Goal: Contribute content: Contribute content

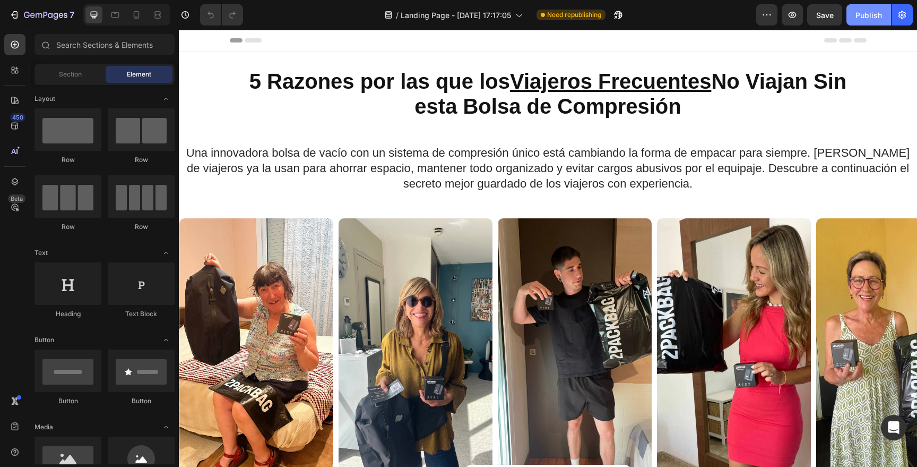
click at [859, 18] on div "Publish" at bounding box center [869, 15] width 27 height 11
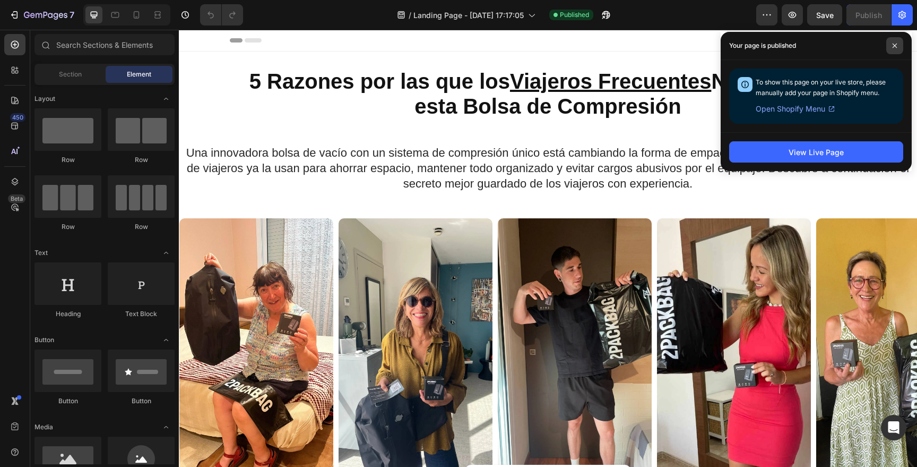
click at [898, 41] on span at bounding box center [894, 45] width 17 height 17
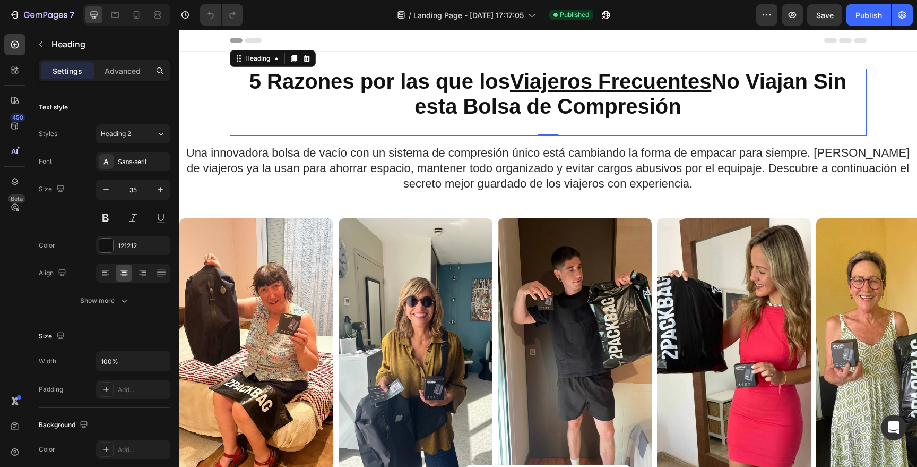
click at [682, 80] on u "Viajeros Frecuentes" at bounding box center [610, 81] width 201 height 23
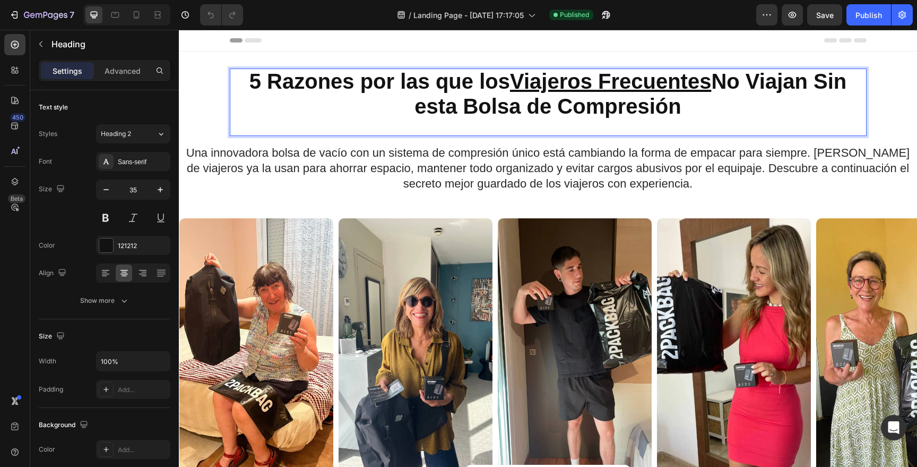
click at [362, 82] on strong "5 Razones por las que los Viajeros Frecuentes No Viajan Sin esta Bolsa de Compr…" at bounding box center [548, 94] width 598 height 48
click at [397, 88] on strong "5 Razones Por las que los Viajeros Frecuentes No Viajan Sin esta Bolsa de Compr…" at bounding box center [548, 94] width 599 height 48
click at [436, 83] on strong "5 Razones Por Las que los Viajeros Frecuentes No Viajan Sin esta Bolsa de Compr…" at bounding box center [548, 94] width 606 height 48
click at [479, 89] on strong "5 Razones Por Las Que los Viajeros Frecuentes No Viajan Sin esta Bolsa de Compr…" at bounding box center [548, 94] width 609 height 48
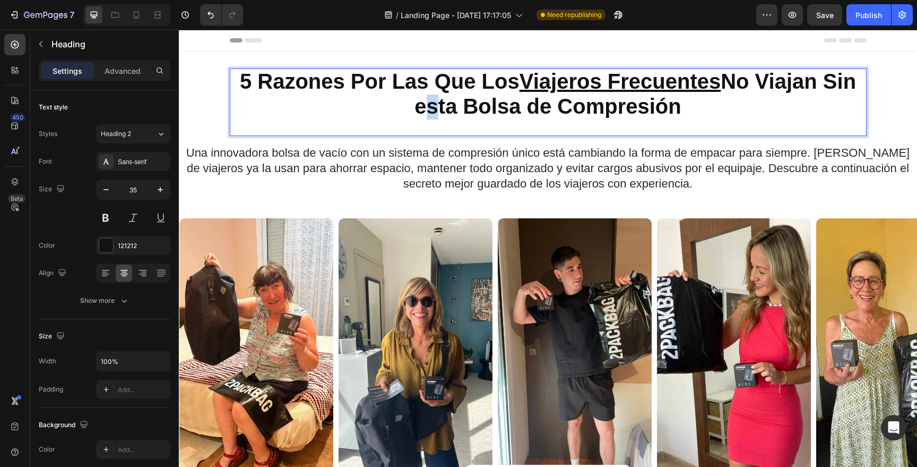
drag, startPoint x: 424, startPoint y: 108, endPoint x: 402, endPoint y: 112, distance: 22.6
click at [402, 112] on p "5 Razones Por Las Que Los Viajeros Frecuentes No Viajan Sin esta Bolsa de Compr…" at bounding box center [548, 94] width 635 height 49
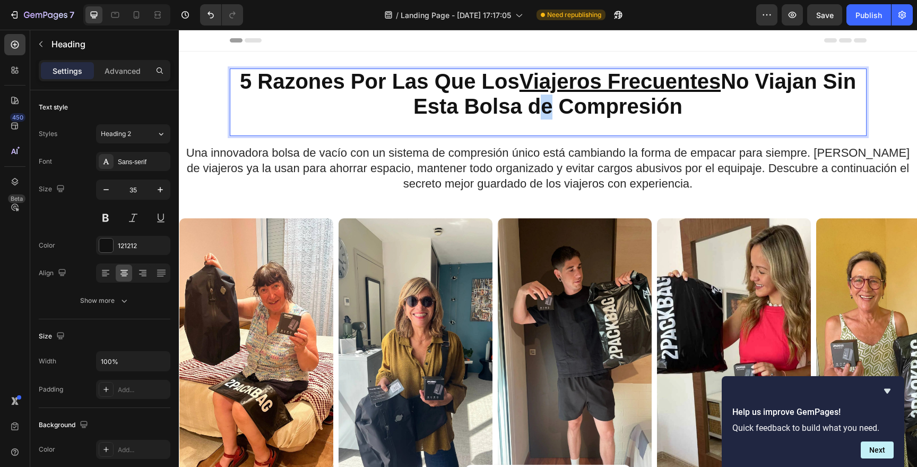
click at [528, 108] on strong "5 Razones Por Las Que Los Viajeros Frecuentes No Viajan Sin Esta Bolsa de Compr…" at bounding box center [548, 94] width 616 height 48
click at [568, 93] on p "5 Razones Por Las Que Los Viajeros Frecuentes No Viajan Sin Esta Bolsa De Compr…" at bounding box center [548, 94] width 635 height 49
click at [571, 79] on u "Viajeros Frecuentes" at bounding box center [620, 81] width 201 height 23
click at [516, 79] on strong "5 Razones Por Las Que Los Viajeros Frecuentes No Viajan Sin Esta Bolsa De Compr…" at bounding box center [548, 94] width 616 height 48
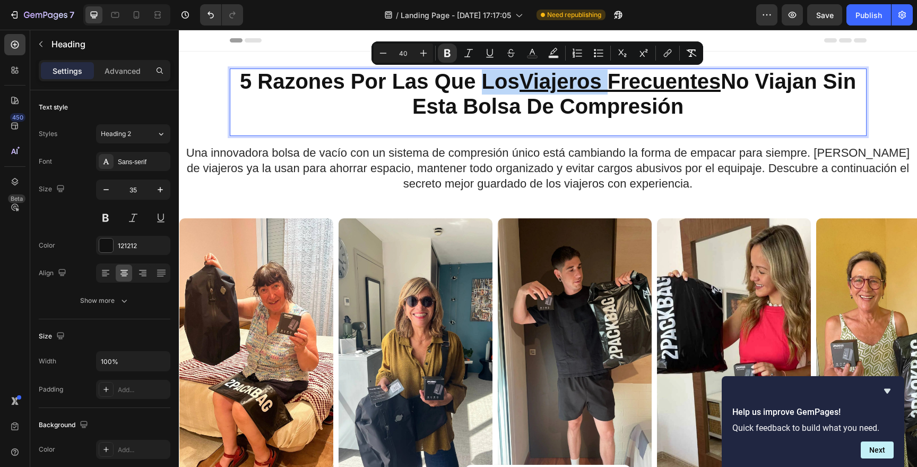
drag, startPoint x: 473, startPoint y: 81, endPoint x: 602, endPoint y: 87, distance: 129.1
click at [606, 87] on strong "5 Razones Por Las Que Los Viajeros Frecuentes No Viajan Sin Esta Bolsa De Compr…" at bounding box center [548, 94] width 616 height 48
click at [584, 88] on u "Viajeros Frecuentes" at bounding box center [620, 81] width 201 height 23
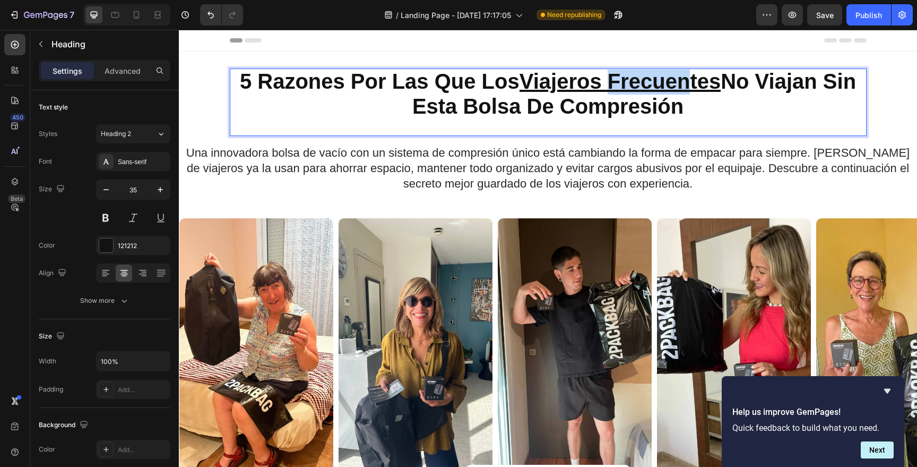
drag, startPoint x: 605, startPoint y: 81, endPoint x: 686, endPoint y: 89, distance: 81.1
click at [686, 89] on u "Viajeros Frecuentes" at bounding box center [620, 81] width 201 height 23
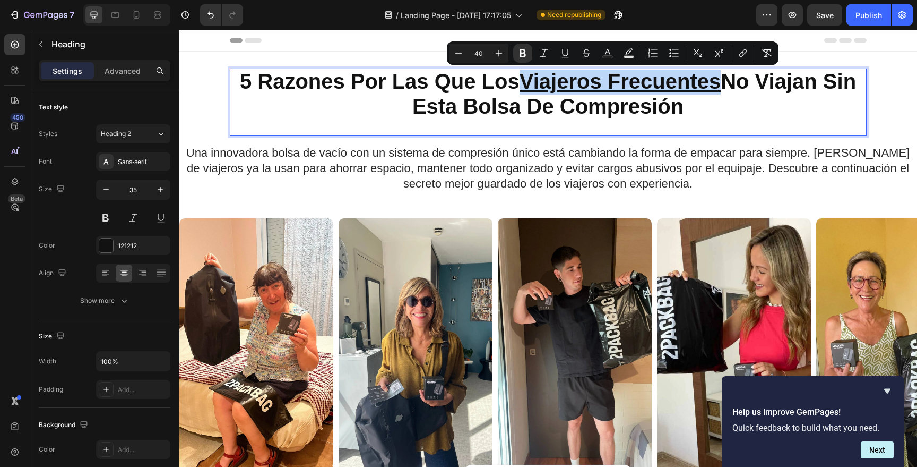
drag, startPoint x: 716, startPoint y: 85, endPoint x: 511, endPoint y: 86, distance: 204.9
click at [511, 86] on strong "5 Razones Por Las Que Los Viajeros Frecuentes No Viajan Sin Esta Bolsa De Compr…" at bounding box center [548, 94] width 616 height 48
click at [660, 93] on u "Viajeros Frecuentes" at bounding box center [620, 81] width 201 height 23
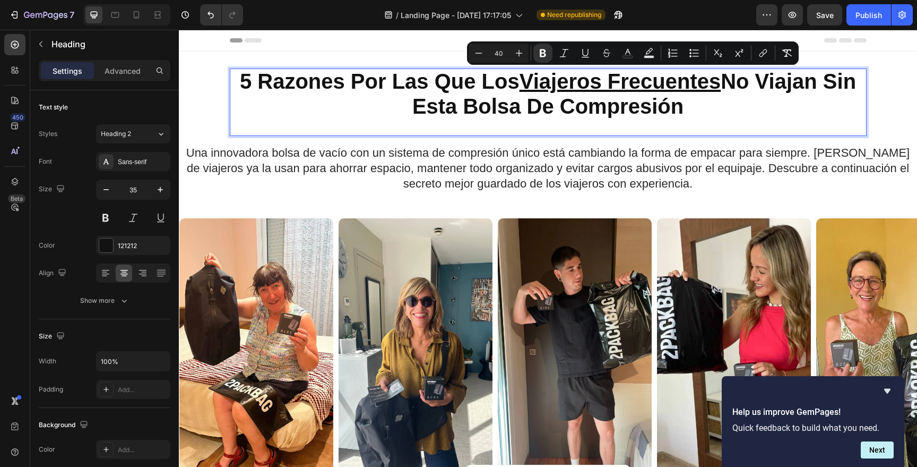
drag, startPoint x: 720, startPoint y: 83, endPoint x: 722, endPoint y: 113, distance: 30.3
click at [722, 113] on p "5 Razones Por Las Que Los Viajeros Frecuentes No Viajan Sin Esta Bolsa De Compr…" at bounding box center [548, 94] width 635 height 49
click at [662, 76] on u "Viajeros Frecuentes" at bounding box center [620, 81] width 201 height 23
drag, startPoint x: 603, startPoint y: 80, endPoint x: 697, endPoint y: 102, distance: 95.9
click at [697, 102] on p "5 Razones Por Las Que Los Viajeros Frecuentes No Viajan Sin Esta Bolsa De Compr…" at bounding box center [548, 94] width 635 height 49
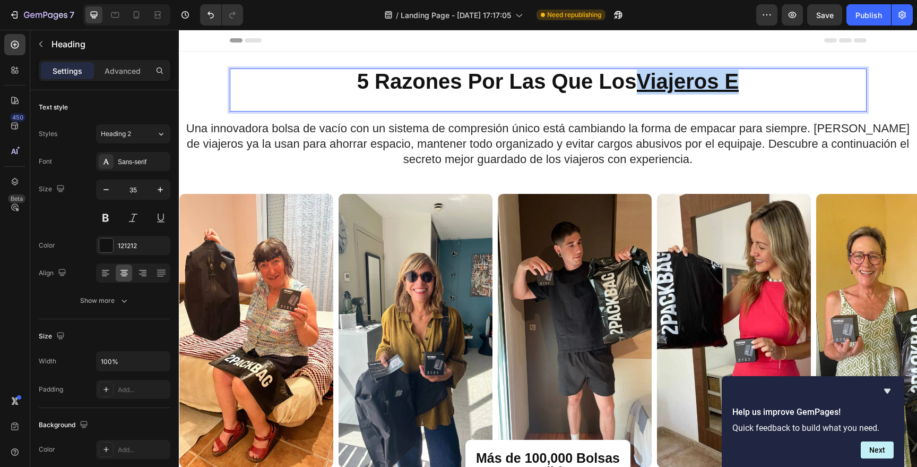
drag, startPoint x: 639, startPoint y: 83, endPoint x: 778, endPoint y: 97, distance: 139.7
click at [778, 97] on div "5 Razones Por Las Que Los Viajeros E Heading 0" at bounding box center [548, 89] width 637 height 43
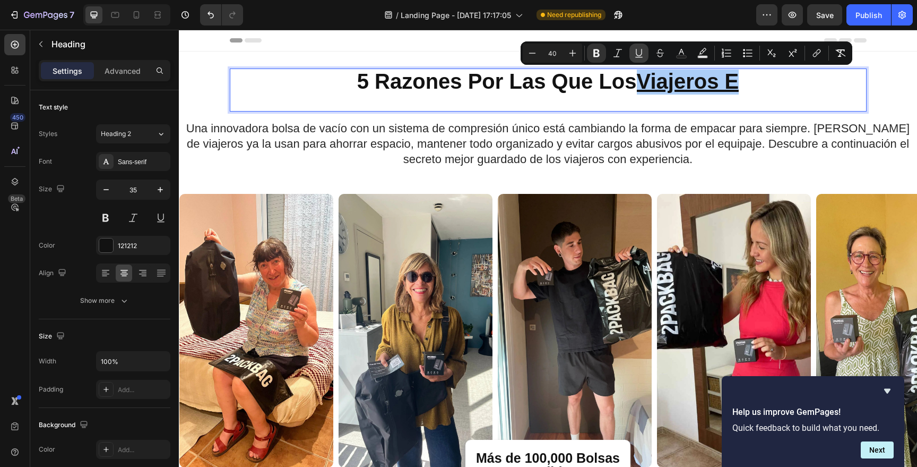
click at [644, 53] on icon "Editor contextual toolbar" at bounding box center [639, 53] width 11 height 11
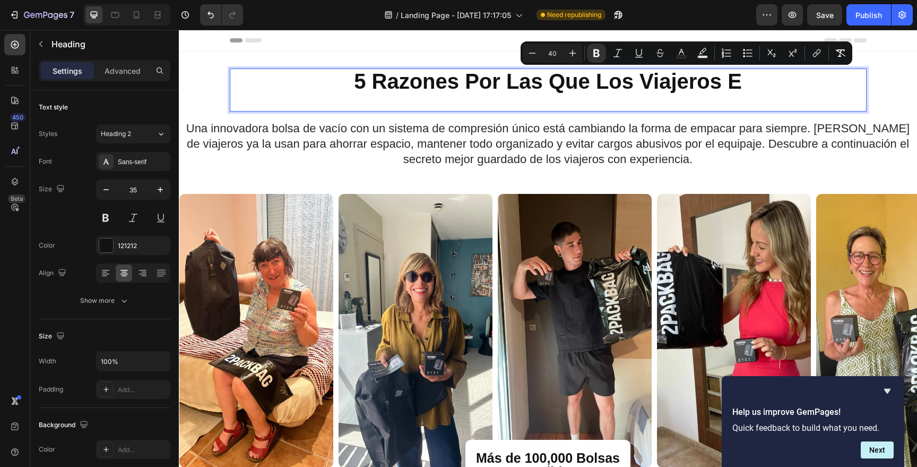
click at [761, 94] on h2 "5 Razones Por Las Que Los Viajeros E" at bounding box center [548, 81] width 637 height 27
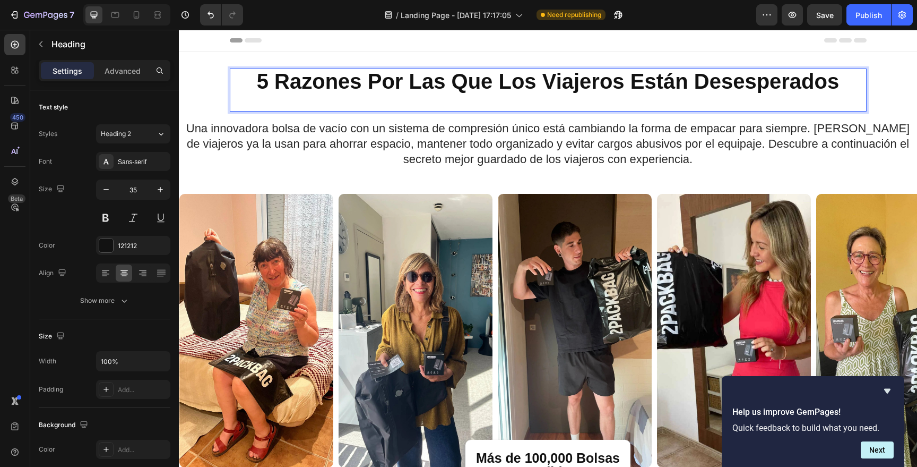
click at [775, 81] on strong "5 Razones Por Las Que Los Viajeros Están Desesperados" at bounding box center [548, 81] width 582 height 23
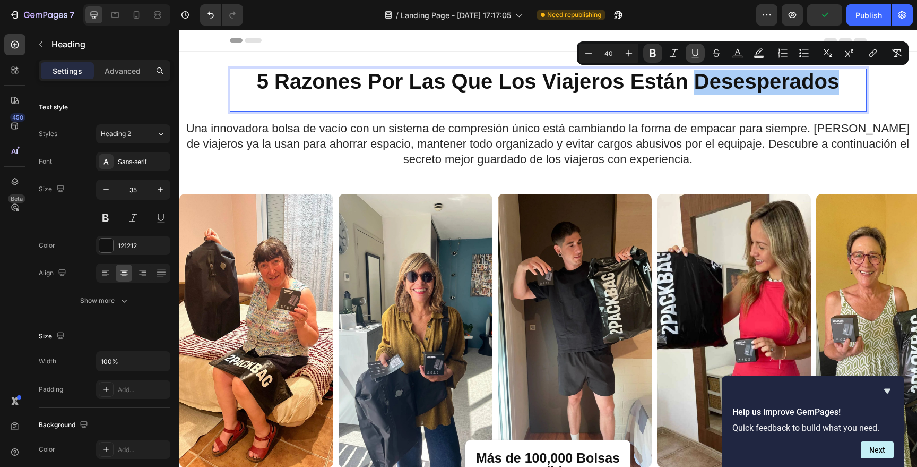
drag, startPoint x: 693, startPoint y: 56, endPoint x: 697, endPoint y: 62, distance: 7.5
click at [693, 56] on icon "Editor contextual toolbar" at bounding box center [695, 53] width 11 height 11
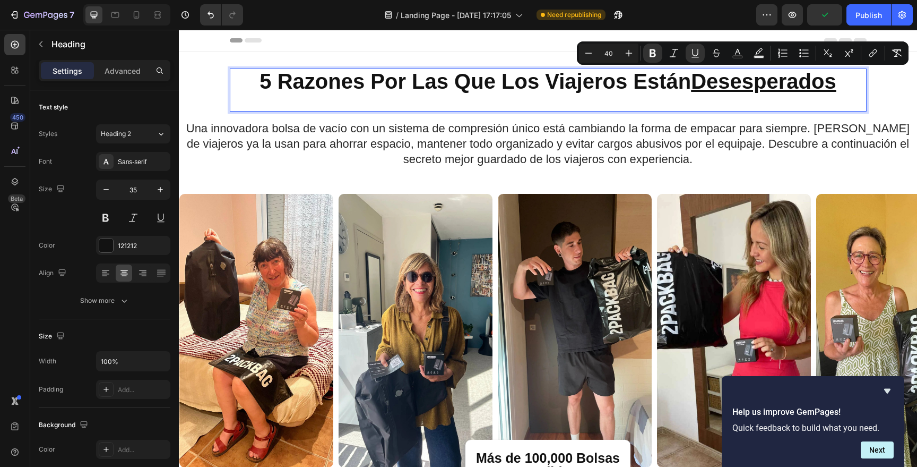
click at [852, 87] on p "5 Razones Por Las Que Los Viajeros Están Desesperados" at bounding box center [548, 82] width 635 height 25
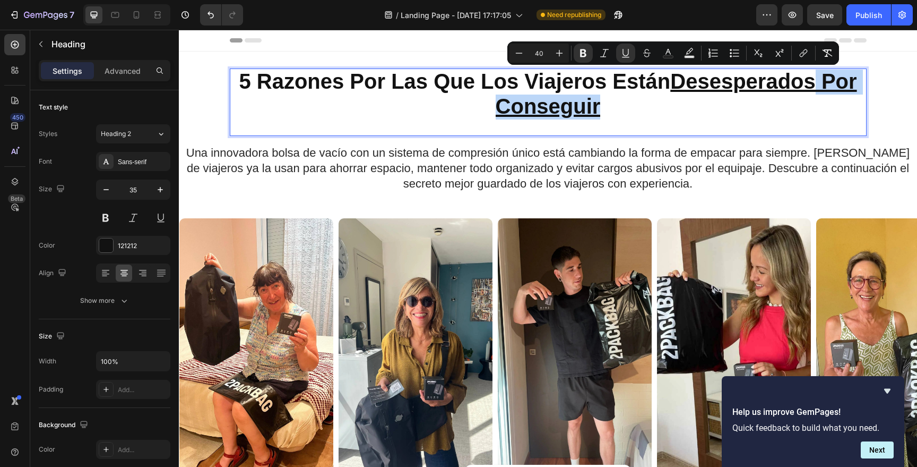
drag, startPoint x: 815, startPoint y: 84, endPoint x: 818, endPoint y: 103, distance: 19.5
click at [818, 103] on p "5 Razones Por Las Que Los Viajeros Están Desesperados Por Conseguir" at bounding box center [548, 94] width 635 height 49
click at [622, 50] on icon "Editor contextual toolbar" at bounding box center [625, 53] width 11 height 11
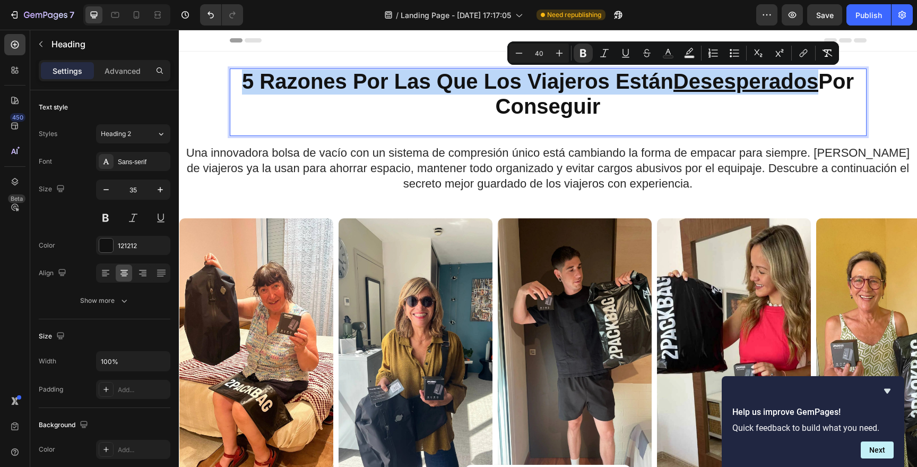
click at [619, 106] on p "5 Razones Por Las Que Los Viajeros Están Desesperados Por Conseguir" at bounding box center [548, 94] width 635 height 49
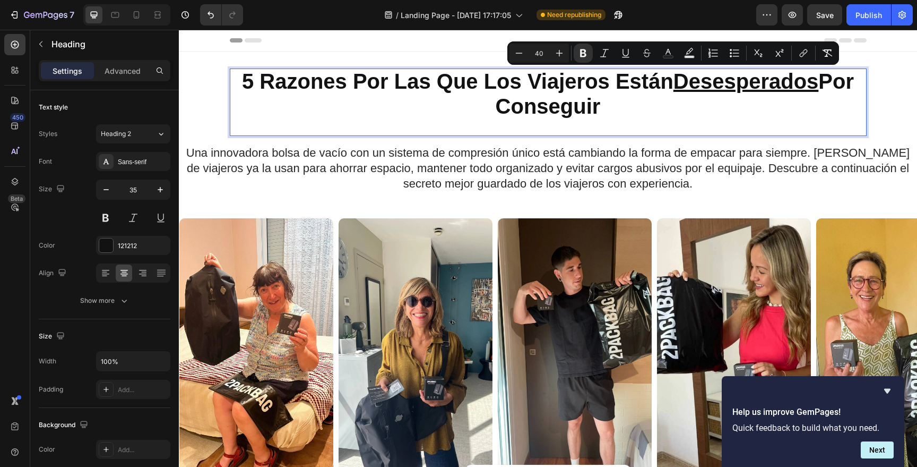
click at [608, 112] on p "5 Razones Por Las Que Los Viajeros Están Desesperados Por Conseguir" at bounding box center [548, 94] width 635 height 49
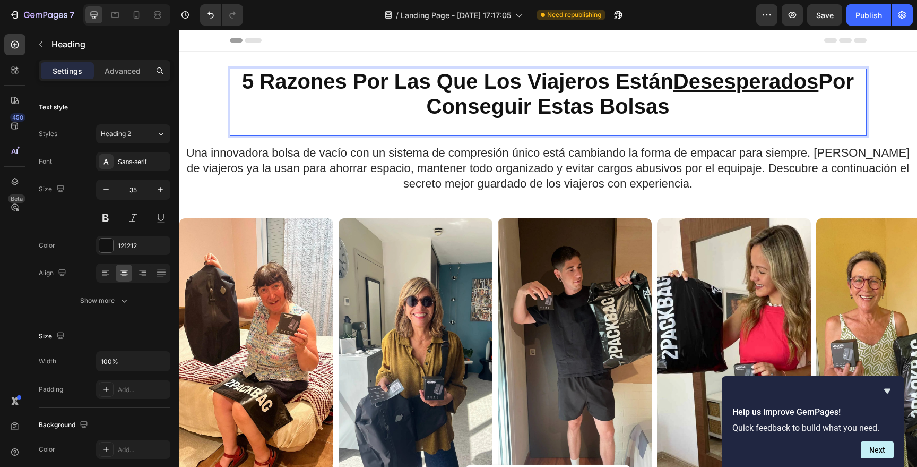
click at [723, 123] on div "5 Razones Por Las Que Los Viajeros Están Desesperados Por Conseguir Estas Bolsa…" at bounding box center [548, 101] width 637 height 67
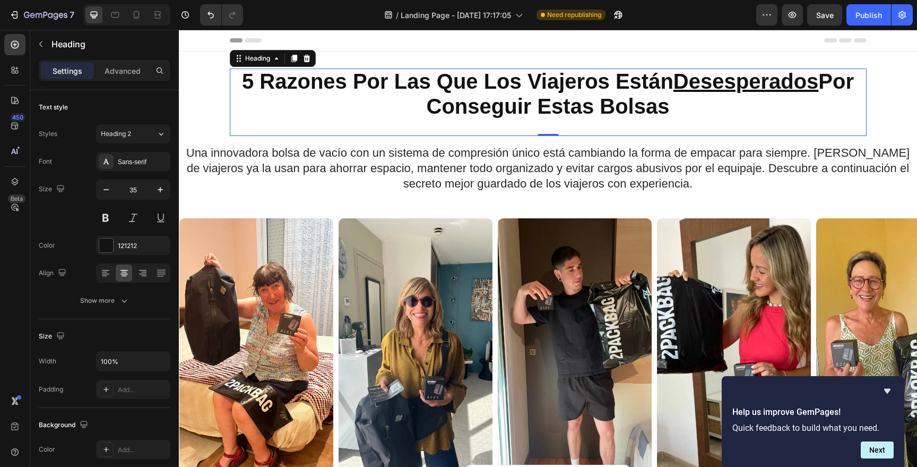
click at [721, 117] on h2 "5 Razones Por Las Que Los Viajeros Están Desesperados Por Conseguir Estas Bolsas" at bounding box center [548, 93] width 637 height 51
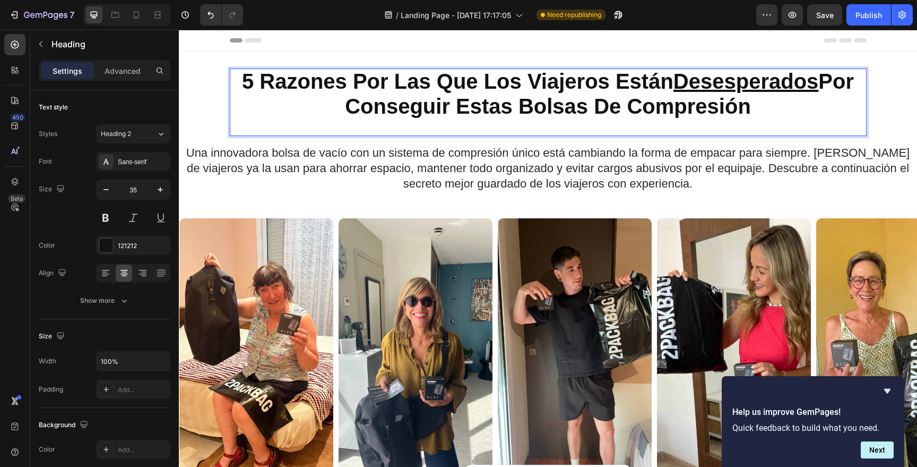
click at [730, 111] on strong "5 Razones Por Las Que Los Viajeros Están Desesperados Por Conseguir Estas Bolsa…" at bounding box center [548, 94] width 612 height 48
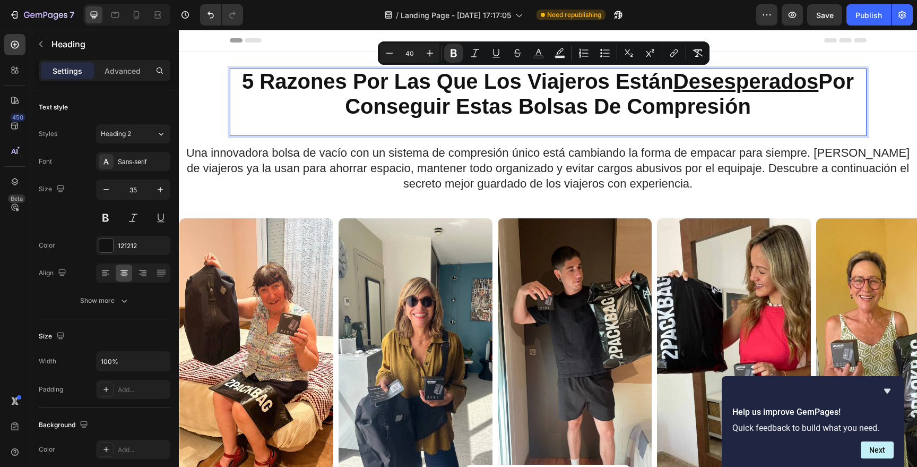
drag, startPoint x: 755, startPoint y: 117, endPoint x: 357, endPoint y: 98, distance: 399.0
copy strong "5 Razones Por Las Que Los Viajeros Están Desesperados Por Conseguir Estas Bolsa…"
click at [138, 15] on icon at bounding box center [136, 15] width 11 height 11
type input "41"
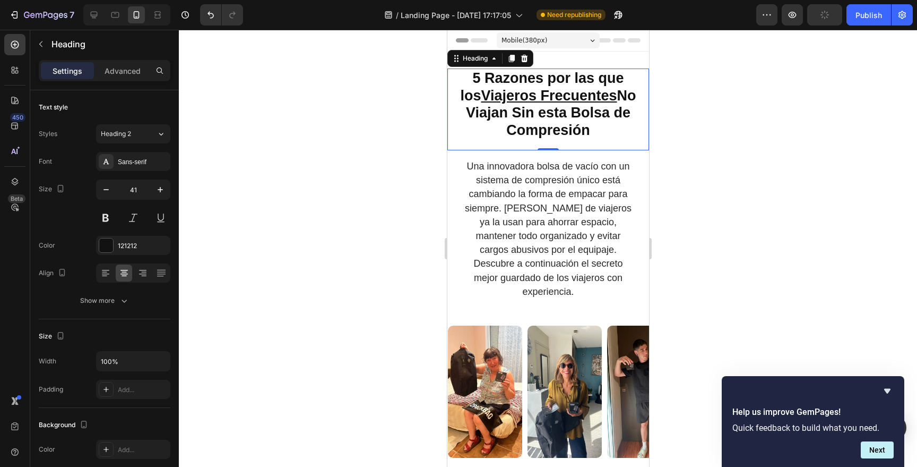
click at [555, 105] on strong "5 Razones por las que los Viajeros Frecuentes No Viajan Sin esta Bolsa de Compr…" at bounding box center [548, 104] width 176 height 68
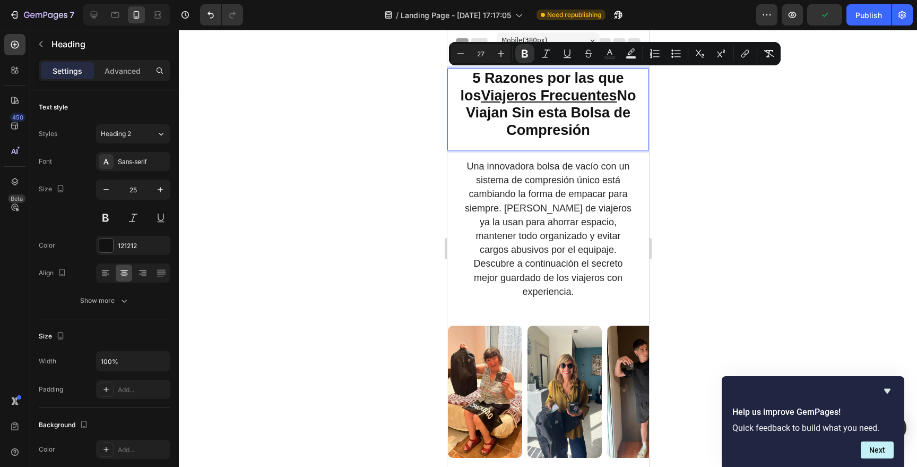
type input "40"
click at [606, 137] on p "5 Razones por las que los Viajeros Frecuentes No Viajan Sin esta Bolsa de Compr…" at bounding box center [548, 104] width 200 height 69
click at [599, 134] on p "5 Razones por las que los Viajeros Frecuentes No Viajan Sin esta Bolsa de Compr…" at bounding box center [548, 104] width 200 height 69
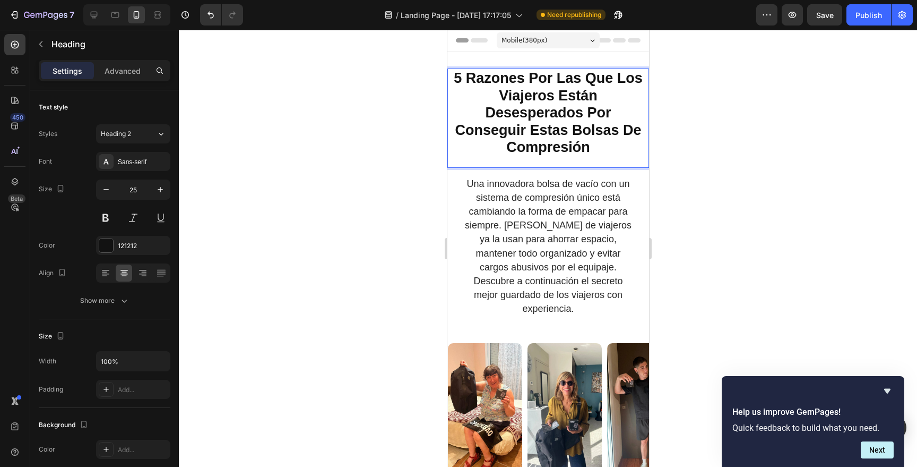
click at [591, 144] on p "5 Razones Por Las Que Los Viajeros Están Desesperados Por Conseguir Estas Bolsa…" at bounding box center [548, 113] width 200 height 87
click at [531, 117] on strong "5 Razones Por Las Que Los Viajeros Están Desesperados Por Conseguir Estas Bolsa…" at bounding box center [547, 112] width 189 height 85
click at [531, 118] on strong "5 Razones Por Las Que Los Viajeros Están Desesperados Por Conseguir Estas Bolsa…" at bounding box center [547, 112] width 189 height 85
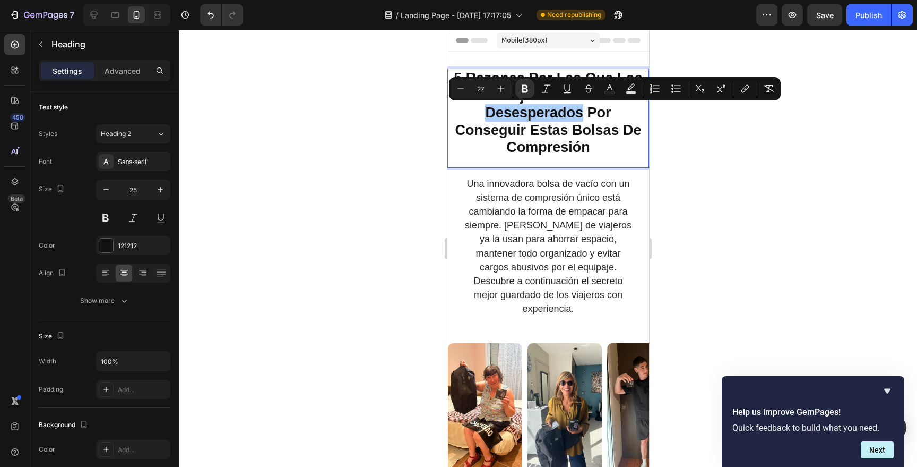
drag, startPoint x: 563, startPoint y: 89, endPoint x: 558, endPoint y: 97, distance: 9.7
click at [563, 89] on icon "Editor contextual toolbar" at bounding box center [567, 88] width 11 height 11
click at [752, 185] on div at bounding box center [548, 248] width 738 height 437
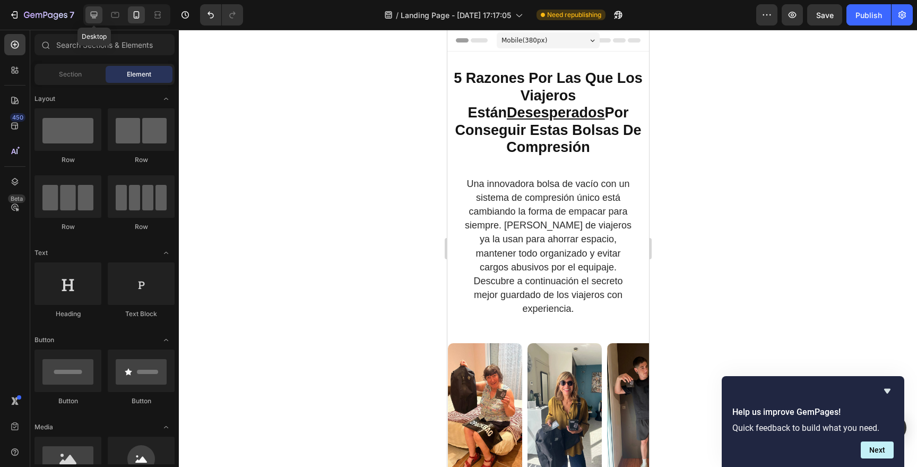
click at [97, 16] on icon at bounding box center [94, 15] width 7 height 7
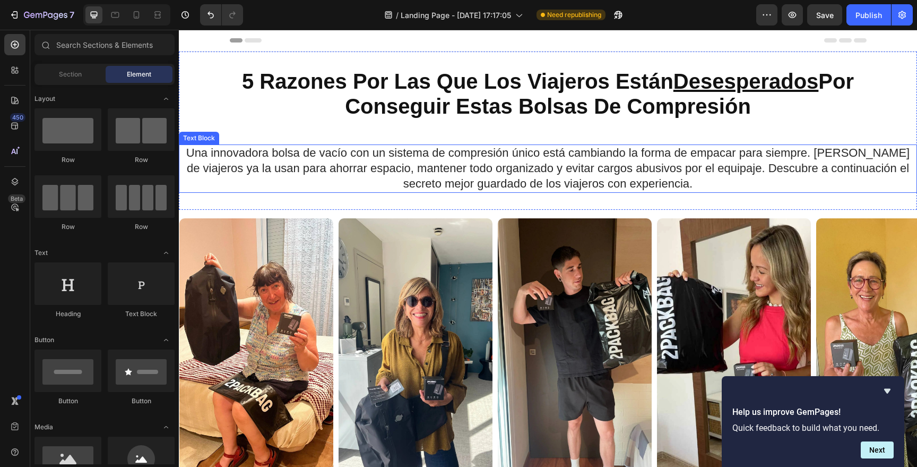
click at [724, 159] on span "Una innovadora bolsa de vacío con un sistema de compresión único está cambiando…" at bounding box center [547, 168] width 723 height 44
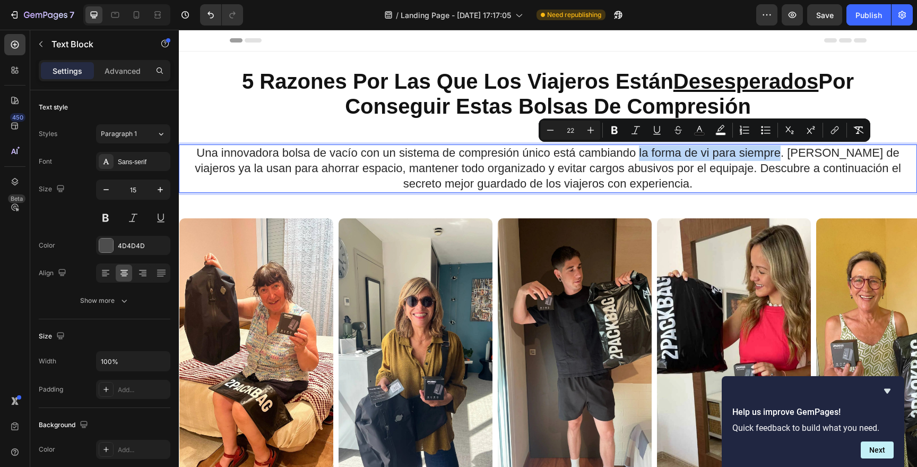
drag, startPoint x: 773, startPoint y: 154, endPoint x: 635, endPoint y: 157, distance: 138.5
click at [634, 157] on span "Una innovadora bolsa de vacío con un sistema de compresión único está cambiando…" at bounding box center [548, 168] width 706 height 44
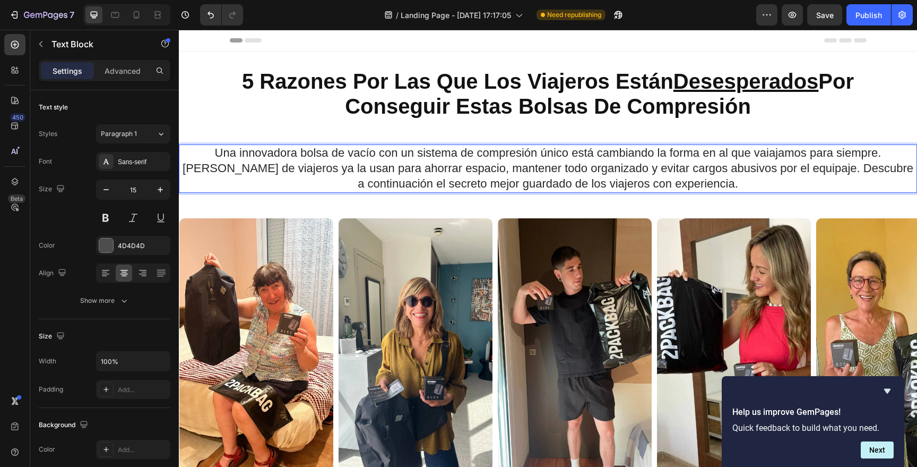
click at [206, 170] on span "Una innovadora bolsa de vacío con un sistema de compresión único está cambiando…" at bounding box center [548, 168] width 731 height 44
click at [206, 169] on span "Una innovadora bolsa de vacío con un sistema de compresión único está cambiando…" at bounding box center [548, 168] width 731 height 44
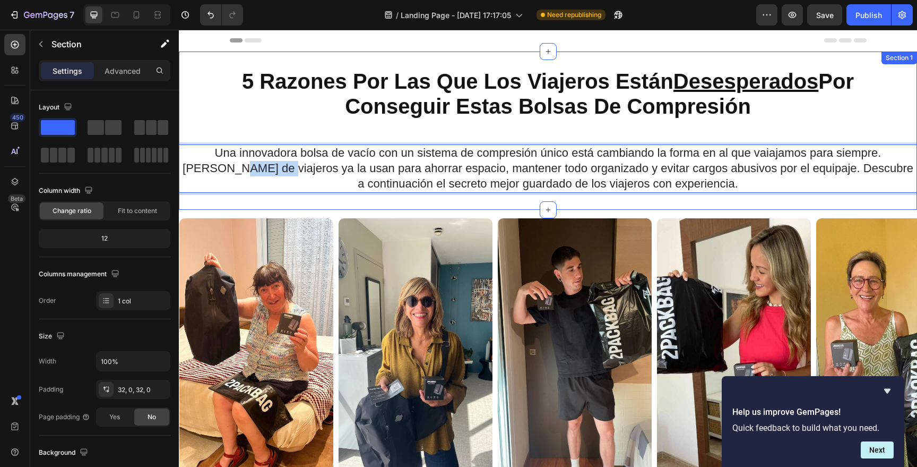
click at [396, 198] on div "⁠⁠⁠⁠⁠⁠⁠ 5 Razones Por Las Que Los Viajeros Están Desesperados Por Conseguir Est…" at bounding box center [548, 130] width 738 height 158
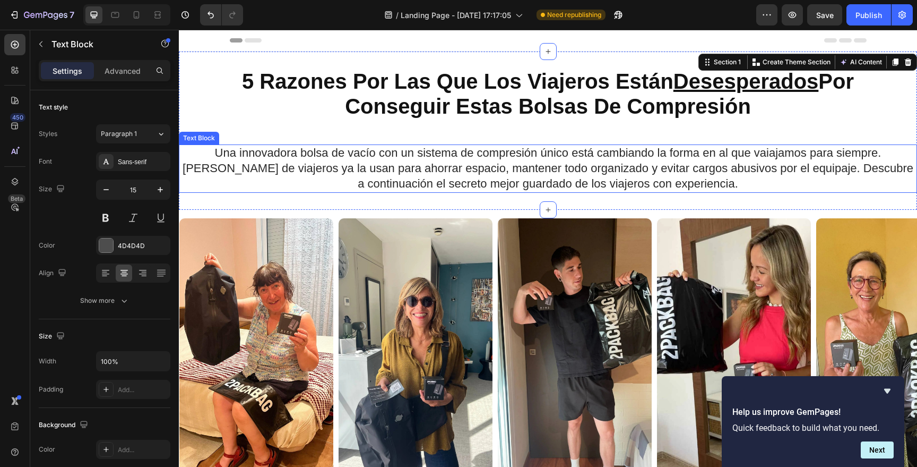
click at [766, 153] on span "Una innovadora bolsa de vacío con un sistema de compresión único está cambiando…" at bounding box center [548, 168] width 731 height 44
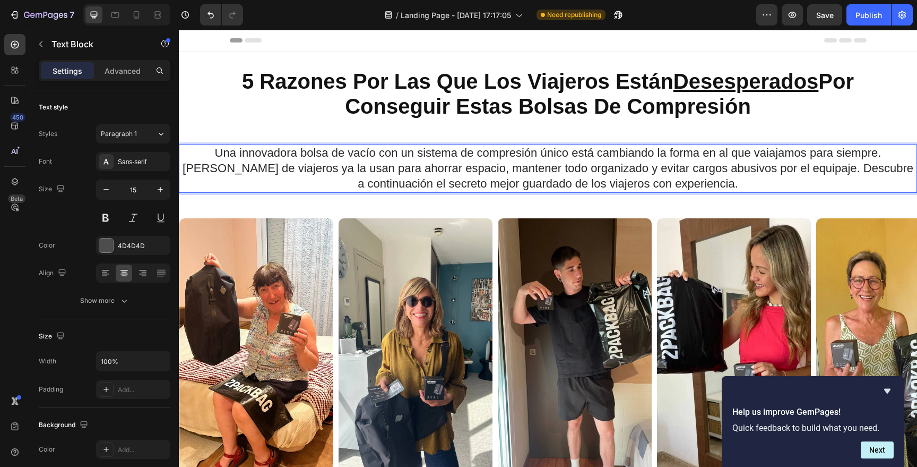
click at [732, 158] on span "Una innovadora bolsa de vacío con un sistema de compresión único está cambiando…" at bounding box center [548, 168] width 731 height 44
click at [738, 154] on span "Una innovadora bolsa de vacío con un sistema de compresión único está cambiando…" at bounding box center [548, 168] width 731 height 44
click at [209, 171] on span "Una innovadora bolsa de vacío con un sistema de compresión único está cambiando…" at bounding box center [548, 168] width 731 height 44
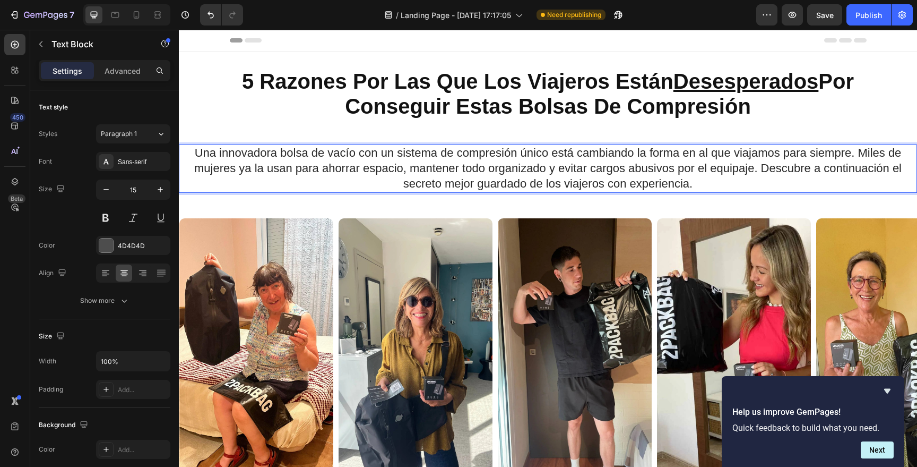
click at [199, 170] on span "Una innovadora bolsa de vacío con un sistema de compresión único está cambiando…" at bounding box center [547, 168] width 707 height 44
click at [196, 152] on span "Una innovadora bolsa de vacío con un sistema de compresión único está cambiando…" at bounding box center [548, 168] width 714 height 44
click at [360, 159] on span "Esta innovadora bolsa de vacío con un sistema de compresión único está cambiand…" at bounding box center [548, 168] width 714 height 44
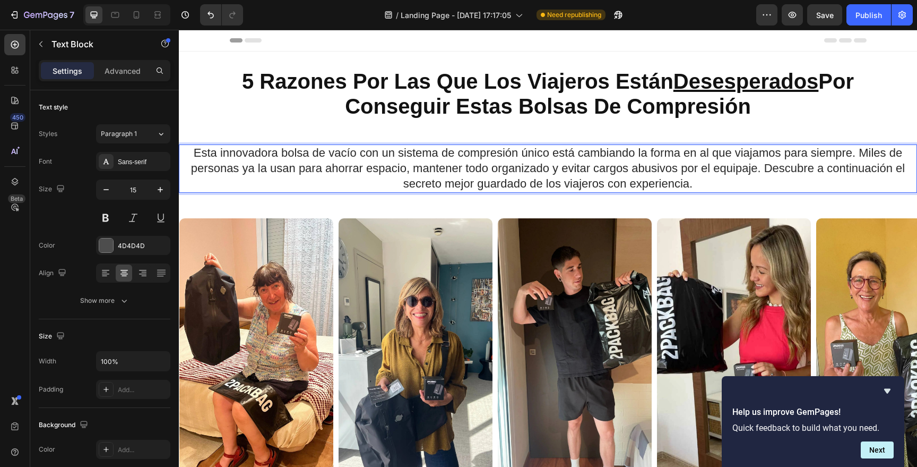
click at [355, 154] on span "Esta innovadora bolsa de vacío con un sistema de compresión único está cambiand…" at bounding box center [548, 168] width 714 height 44
click at [395, 153] on span "Esta innovadora bolsa de vacío con un sistema de compresión único está cambiand…" at bounding box center [548, 168] width 714 height 44
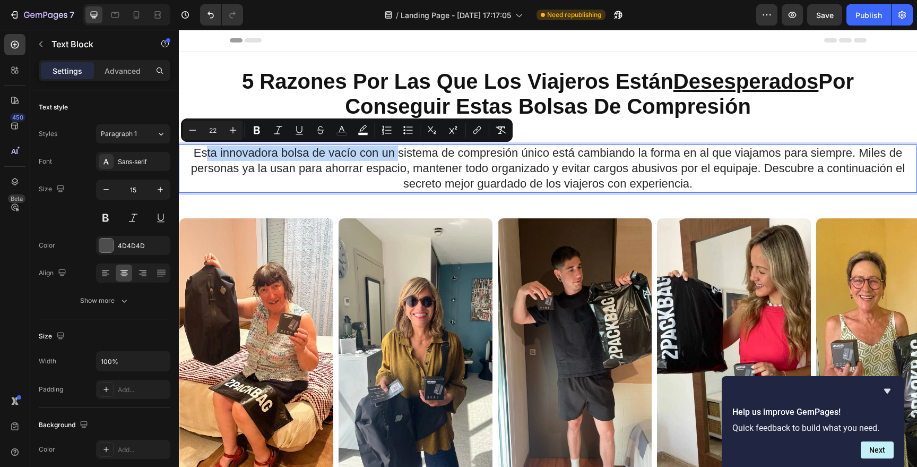
drag, startPoint x: 397, startPoint y: 154, endPoint x: 200, endPoint y: 157, distance: 196.9
click at [200, 157] on span "Esta innovadora bolsa de vacío con un sistema de compresión único está cambiand…" at bounding box center [548, 168] width 714 height 44
click at [410, 185] on span "Esta innovadora bolsa de vacío con un sistema de compresión único está cambiand…" at bounding box center [548, 168] width 714 height 44
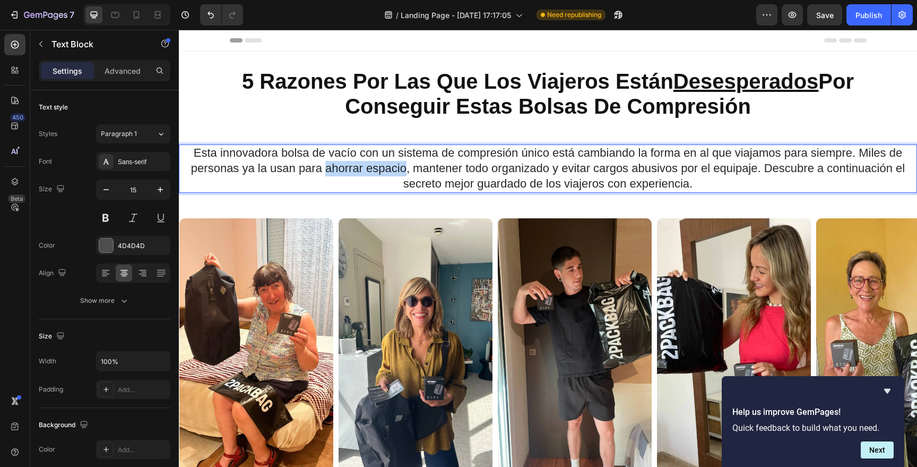
drag, startPoint x: 321, startPoint y: 170, endPoint x: 400, endPoint y: 172, distance: 79.6
click at [400, 172] on span "Esta innovadora bolsa de vacío con un sistema de compresión único está cambiand…" at bounding box center [548, 168] width 714 height 44
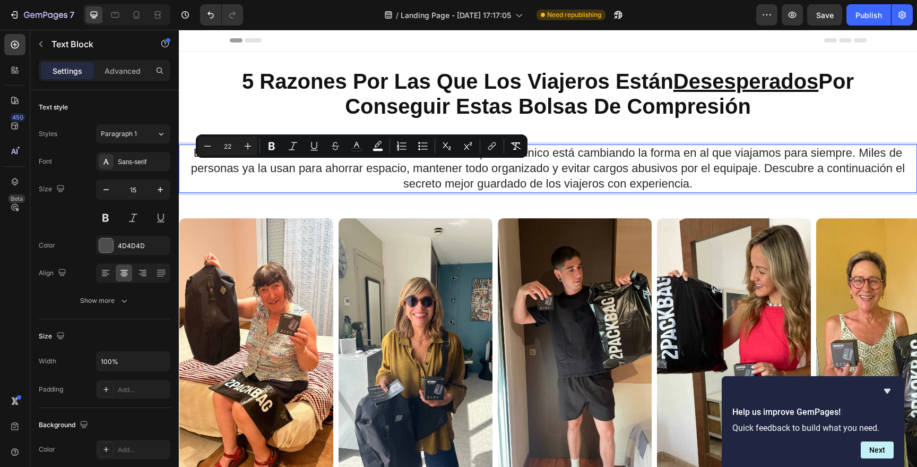
click at [720, 180] on p "Esta innovadora bolsa de vacío con un sistema de compresión único está cambiand…" at bounding box center [548, 168] width 736 height 46
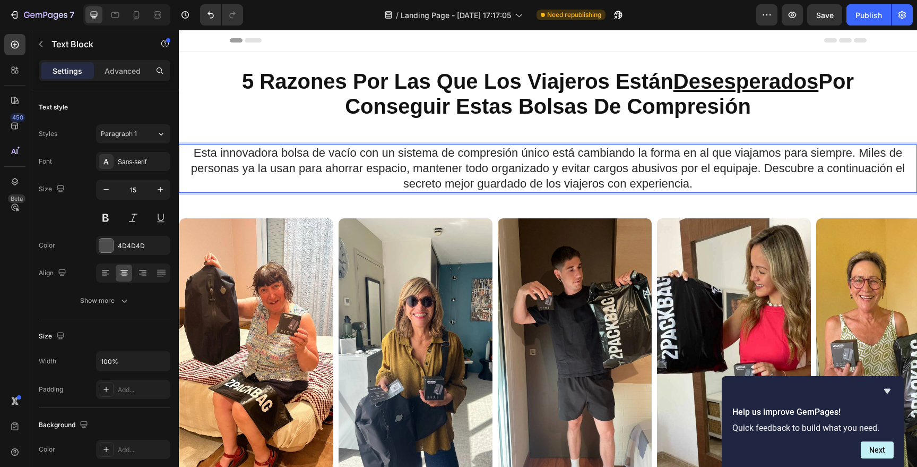
click at [702, 157] on span "Esta innovadora bolsa de vacío con un sistema de compresión único está cambiand…" at bounding box center [548, 168] width 714 height 44
click at [644, 171] on span "Esta innovadora bolsa de vacío con un sistema de compresión único está cambiand…" at bounding box center [548, 168] width 714 height 44
click at [690, 169] on span "Esta innovadora bolsa de vacío con un sistema de compresión único está cambiand…" at bounding box center [548, 168] width 736 height 44
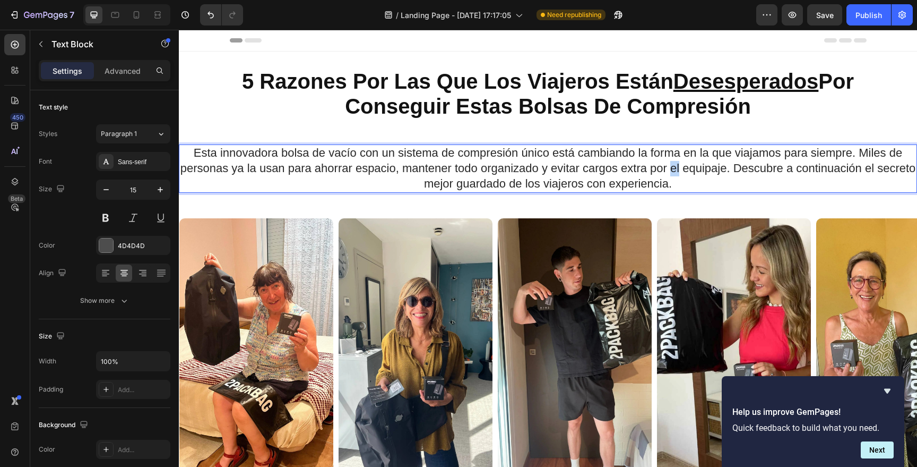
click at [690, 169] on span "Esta innovadora bolsa de vacío con un sistema de compresión único está cambiand…" at bounding box center [548, 168] width 736 height 44
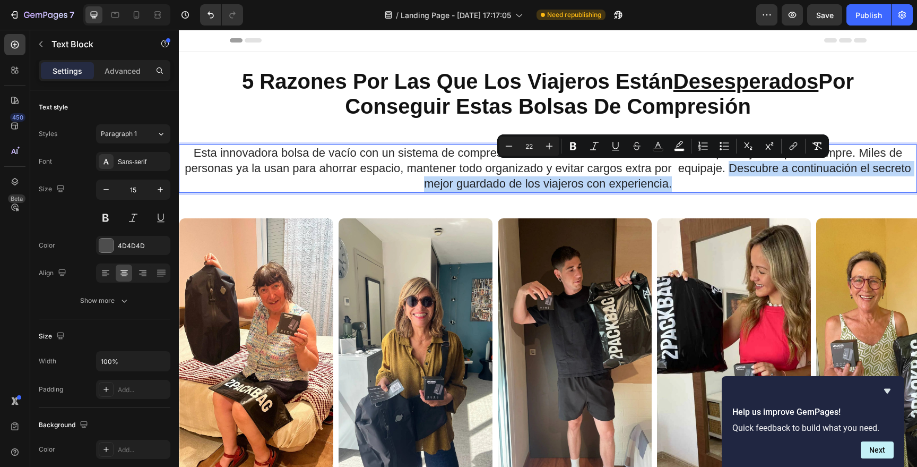
drag, startPoint x: 726, startPoint y: 167, endPoint x: 730, endPoint y: 185, distance: 18.0
click at [730, 185] on p "Esta innovadora bolsa de vacío con un sistema de compresión único está cambiand…" at bounding box center [548, 168] width 736 height 46
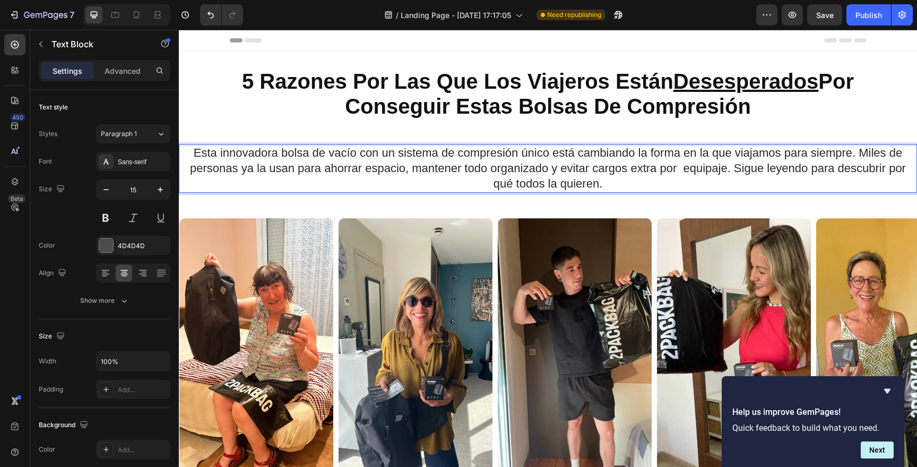
click at [578, 182] on span "Esta innovadora bolsa de vacío con un sistema de compresión único está cambiand…" at bounding box center [548, 168] width 716 height 44
click at [533, 183] on span "Esta innovadora bolsa de vacío con un sistema de compresión único está cambiand…" at bounding box center [548, 168] width 716 height 44
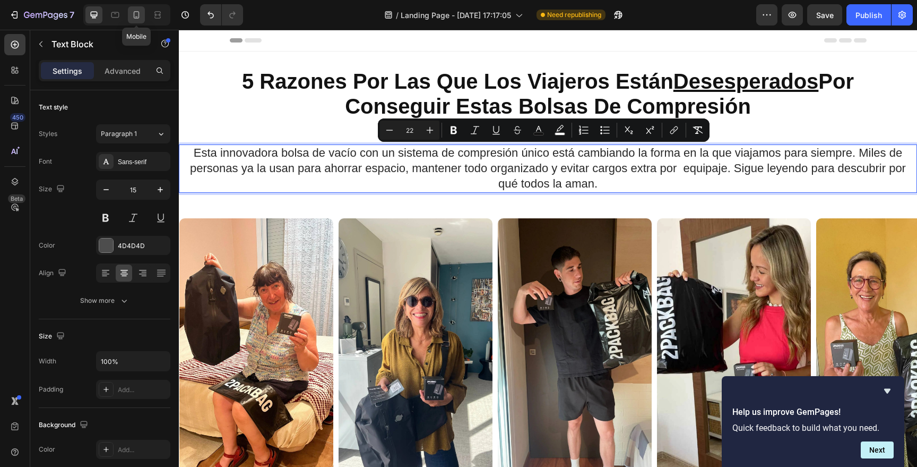
click at [140, 16] on icon at bounding box center [136, 15] width 11 height 11
type input "14"
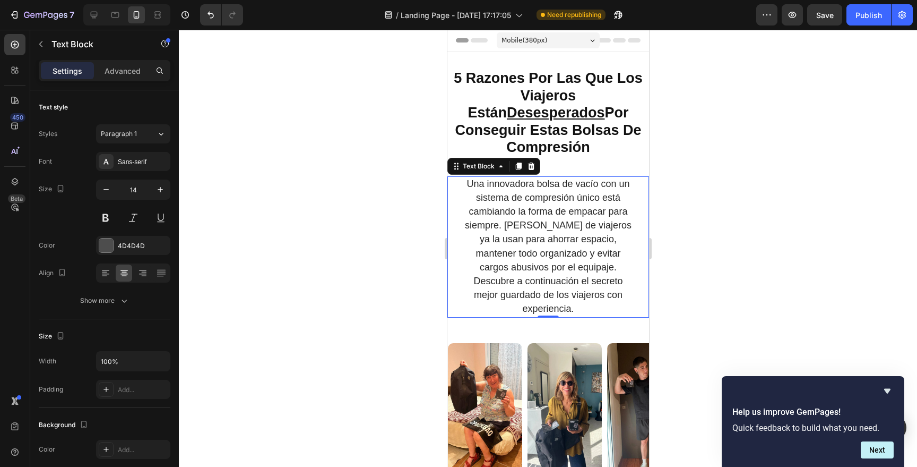
click at [554, 238] on span "Una innovadora bolsa de vacío con un sistema de compresión único está cambiando…" at bounding box center [547, 246] width 167 height 136
click at [555, 238] on span "Una innovadora bolsa de vacío con un sistema de compresión único está cambiando…" at bounding box center [547, 246] width 167 height 136
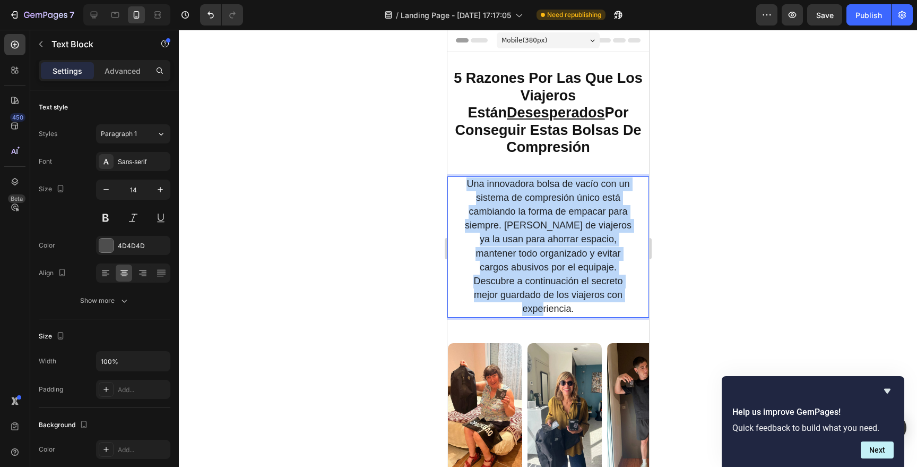
click at [555, 238] on span "Una innovadora bolsa de vacío con un sistema de compresión único está cambiando…" at bounding box center [547, 246] width 167 height 136
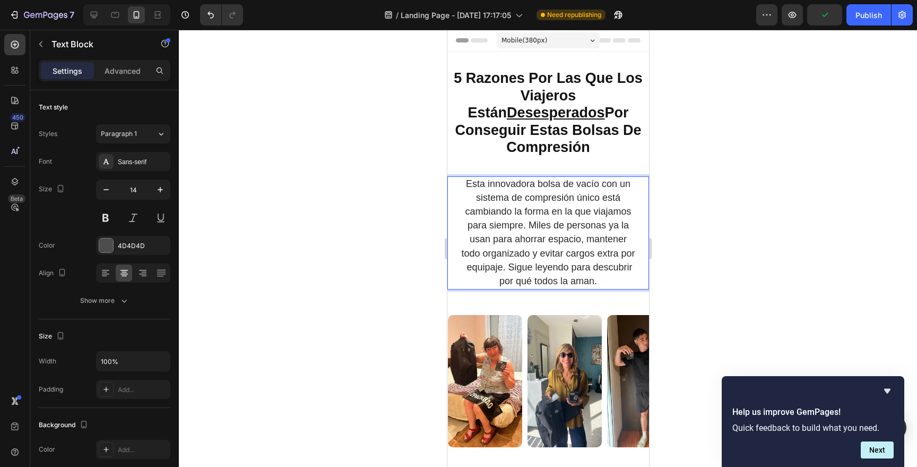
click at [822, 252] on div at bounding box center [548, 248] width 738 height 437
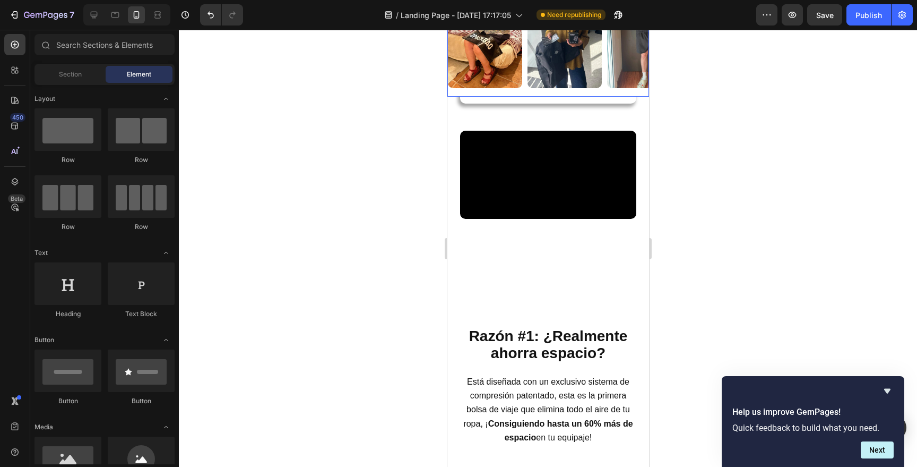
scroll to position [396, 0]
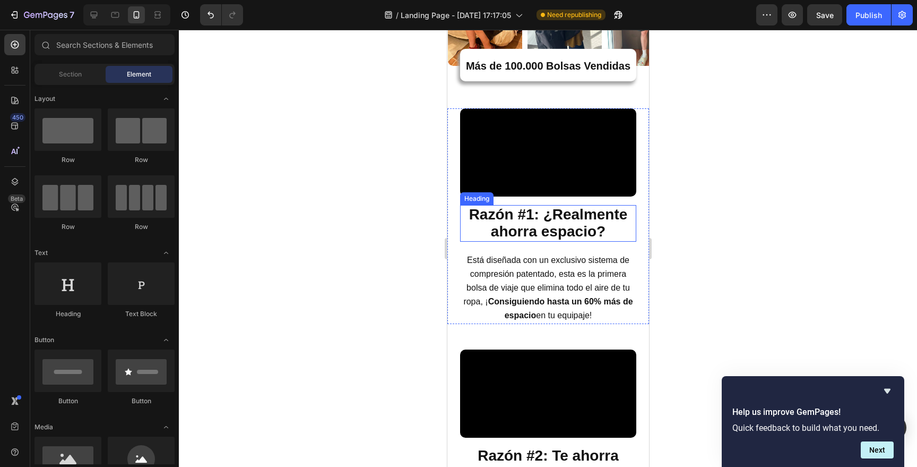
click at [543, 240] on strong "Razón #1: ¿Realmente ahorra espacio?" at bounding box center [548, 223] width 159 height 34
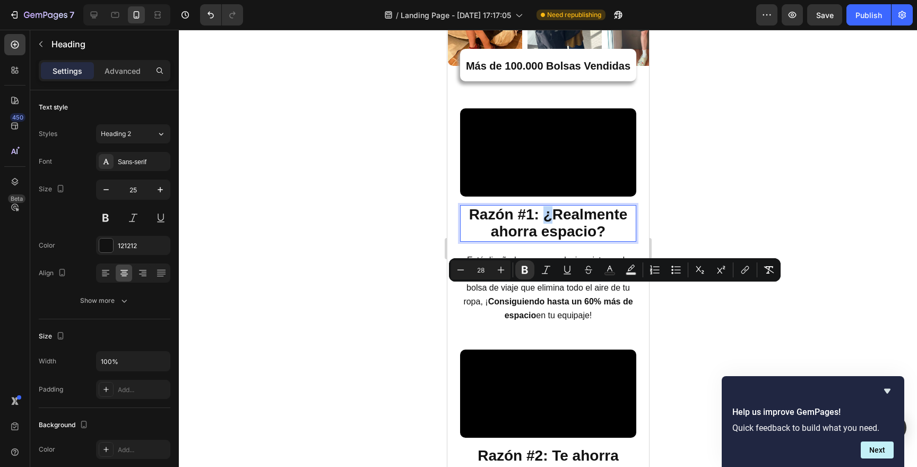
drag, startPoint x: 547, startPoint y: 296, endPoint x: 541, endPoint y: 297, distance: 6.1
click at [541, 240] on strong "Razón #1: ¿Realmente ahorra espacio?" at bounding box center [548, 223] width 159 height 34
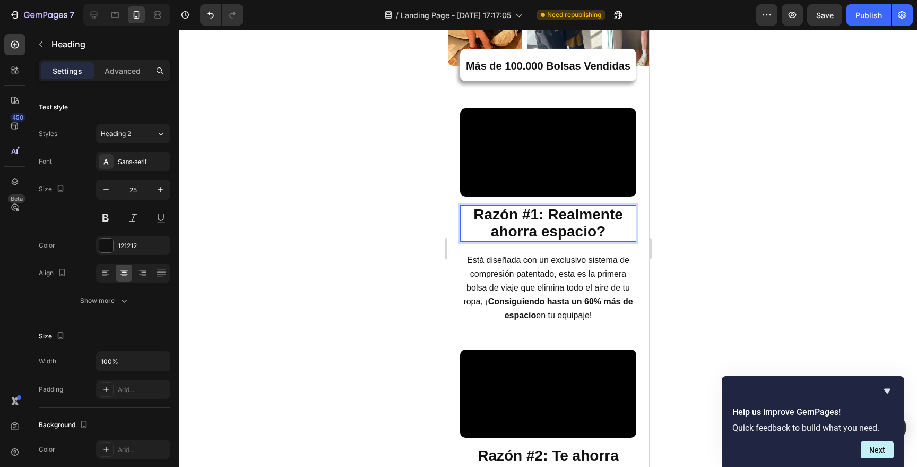
click at [598, 240] on strong "Razón #1: Realmente ahorra espacio?" at bounding box center [548, 223] width 150 height 34
click at [602, 240] on p "Razón #1: Realmente ahorra espacio" at bounding box center [548, 223] width 174 height 34
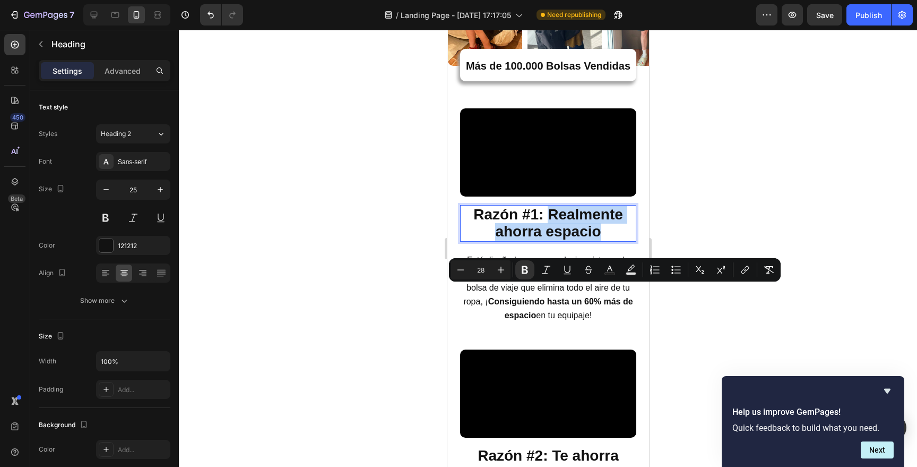
drag, startPoint x: 544, startPoint y: 294, endPoint x: 607, endPoint y: 316, distance: 66.8
click at [607, 240] on p "Razón #1: Realmente ahorra espacio" at bounding box center [548, 223] width 174 height 34
click at [757, 315] on div at bounding box center [548, 248] width 738 height 437
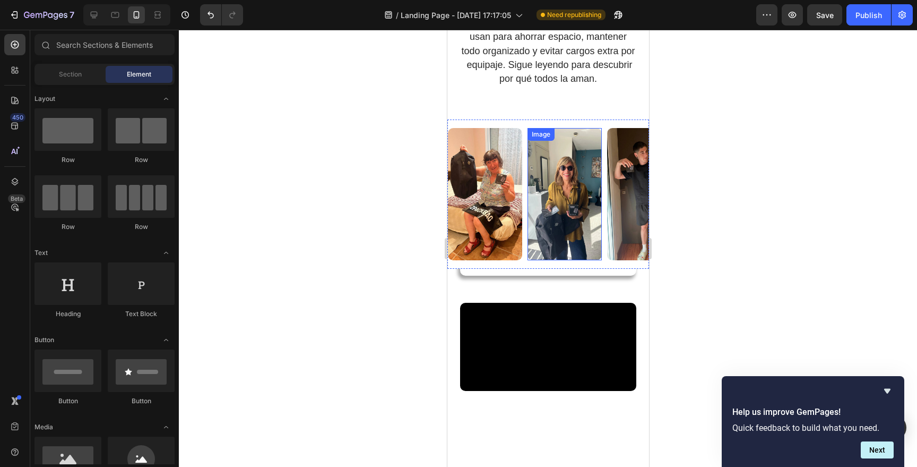
scroll to position [160, 0]
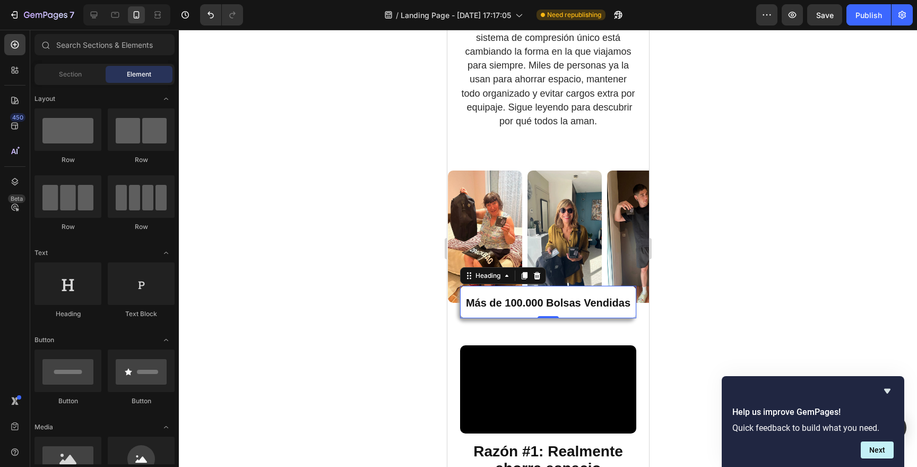
click at [525, 304] on strong "Más de 100.000 Bolsas Vendidas" at bounding box center [547, 303] width 165 height 12
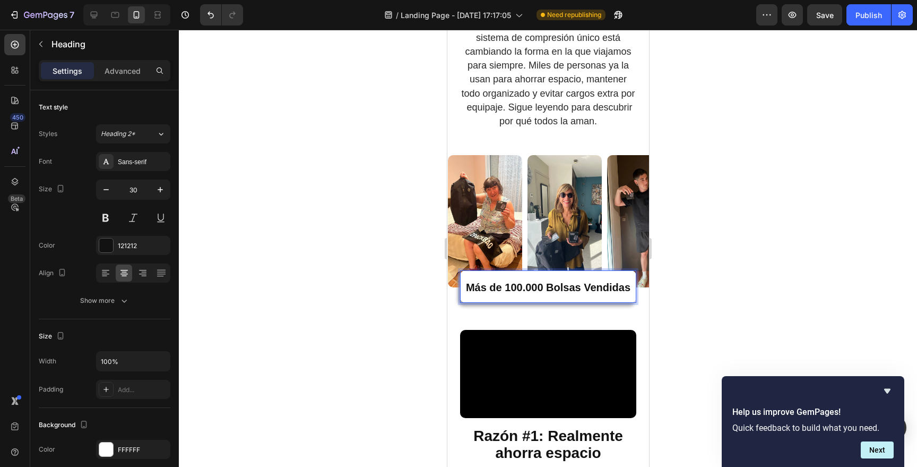
click at [519, 293] on strong "Más de 100.000 Bolsas Vendidas" at bounding box center [547, 287] width 165 height 12
click at [521, 293] on strong "Más de 100.000 Bolsas Vendidas" at bounding box center [547, 287] width 165 height 12
click at [715, 160] on div at bounding box center [548, 248] width 738 height 437
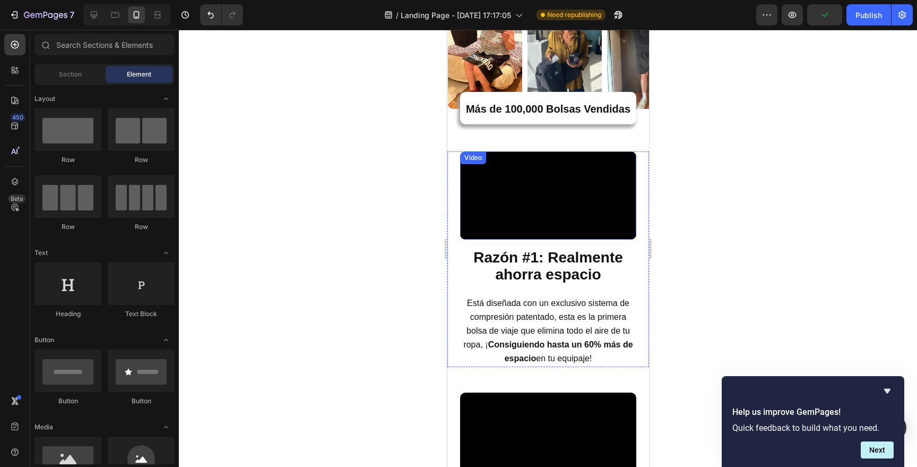
scroll to position [521, 0]
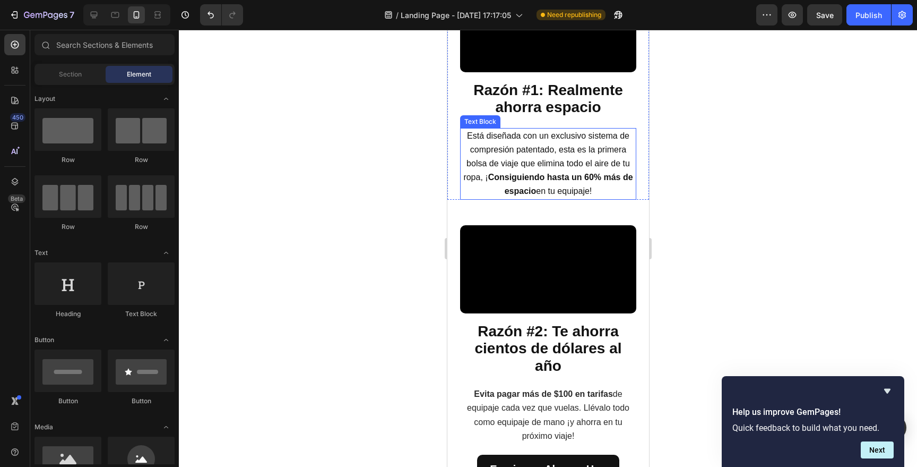
click at [495, 196] on span "Está diseñada con un exclusivo sistema de compresión patentado, esta es la prim…" at bounding box center [547, 163] width 169 height 65
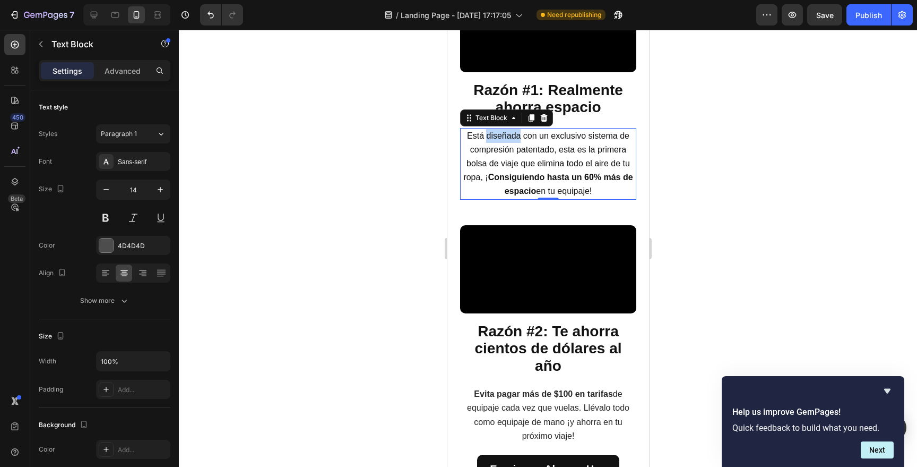
click at [495, 196] on span "Está diseñada con un exclusivo sistema de compresión patentado, esta es la prim…" at bounding box center [547, 163] width 169 height 65
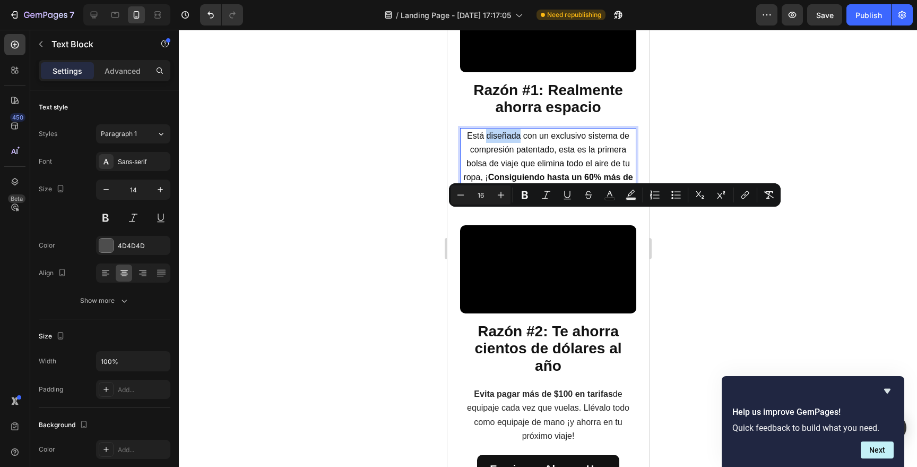
click at [486, 196] on span "Está diseñada con un exclusivo sistema de compresión patentado, esta es la prim…" at bounding box center [547, 163] width 169 height 65
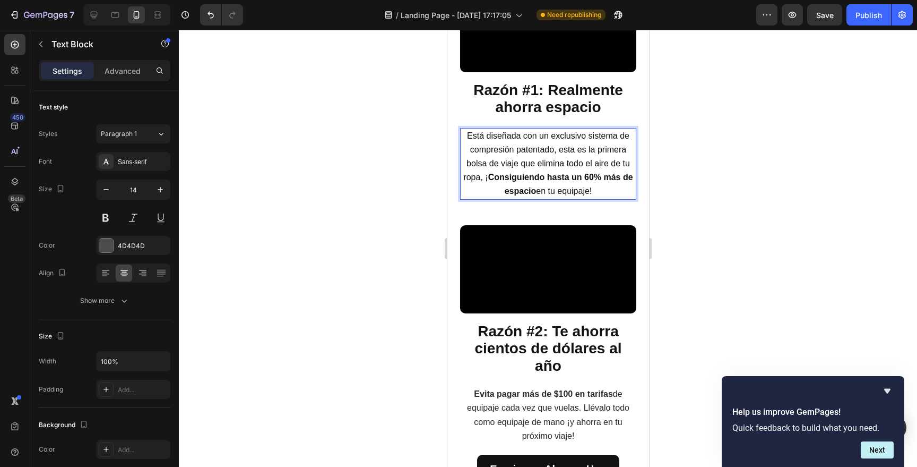
click at [526, 196] on span "Está diseñada con un exclusivo sistema de compresión patentado, esta es la prim…" at bounding box center [547, 163] width 169 height 65
click at [483, 196] on span "Está diseñada con un exclusivo sistema de compresión patentado, esta es la prim…" at bounding box center [547, 163] width 169 height 65
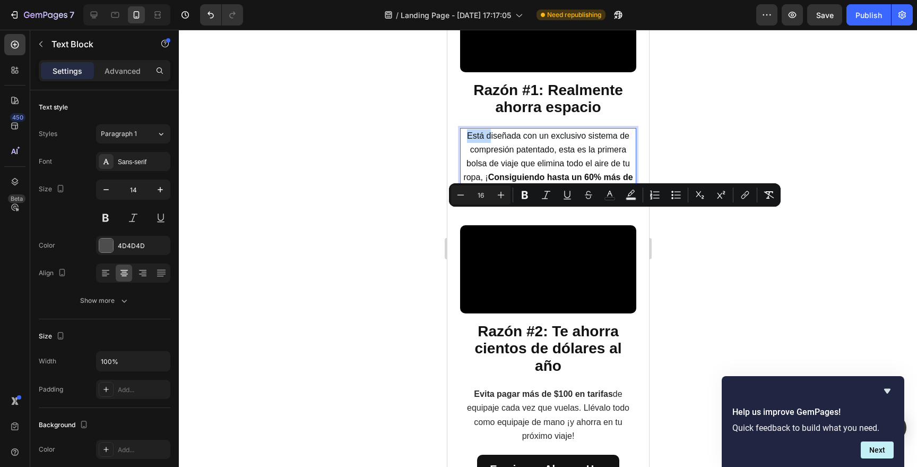
drag, startPoint x: 485, startPoint y: 217, endPoint x: 462, endPoint y: 218, distance: 22.8
click at [463, 196] on span "Está diseñada con un exclusivo sistema de compresión patentado, esta es la prim…" at bounding box center [547, 163] width 169 height 65
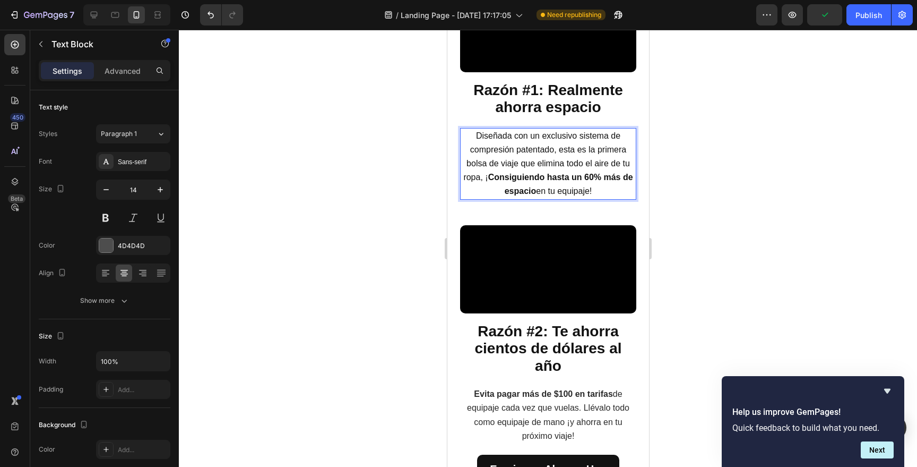
click at [505, 196] on span "Diseñada con un exclusivo sistema de compresión patentado, esta es la primera b…" at bounding box center [547, 163] width 169 height 65
click at [504, 196] on span "Diseñada con un exclusivo sistema de compresión patentado, esta es la primera b…" at bounding box center [547, 163] width 169 height 65
click at [534, 196] on span "Diseñada con un exclusivo sistema de compresión patentado, esta es la primera b…" at bounding box center [547, 163] width 171 height 65
click at [722, 237] on div at bounding box center [548, 248] width 738 height 437
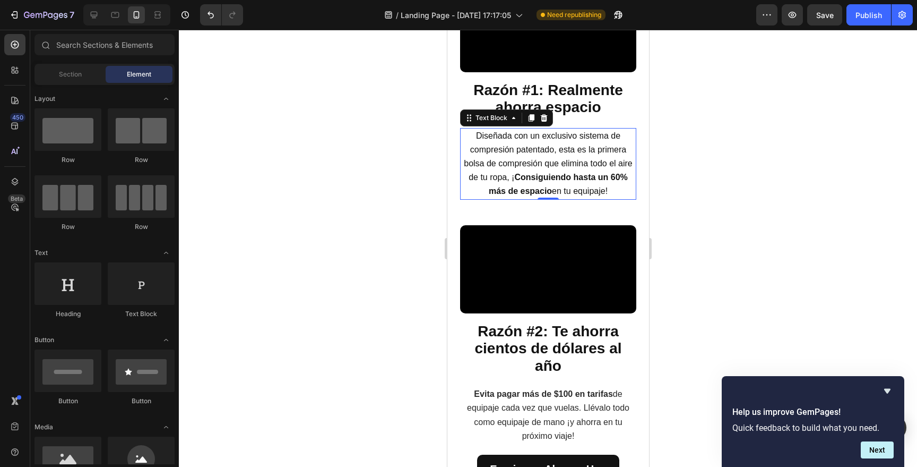
click at [485, 196] on span "Diseñada con un exclusivo sistema de compresión patentado, esta es la primera b…" at bounding box center [547, 163] width 169 height 65
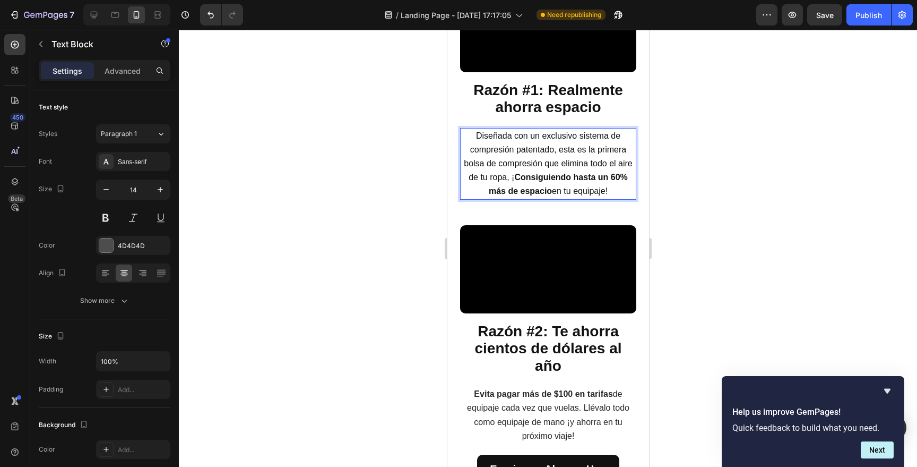
click at [481, 196] on span "Diseñada con un exclusivo sistema de compresión patentado, esta es la primera b…" at bounding box center [547, 163] width 169 height 65
click at [521, 196] on span "Diseñada con un exclusivo sistema de compresión patentado, esta es la primera b…" at bounding box center [547, 163] width 169 height 65
click at [711, 189] on div at bounding box center [548, 248] width 738 height 437
click at [547, 195] on strong "Consiguiendo hasta un 60% más de espacio" at bounding box center [557, 183] width 139 height 23
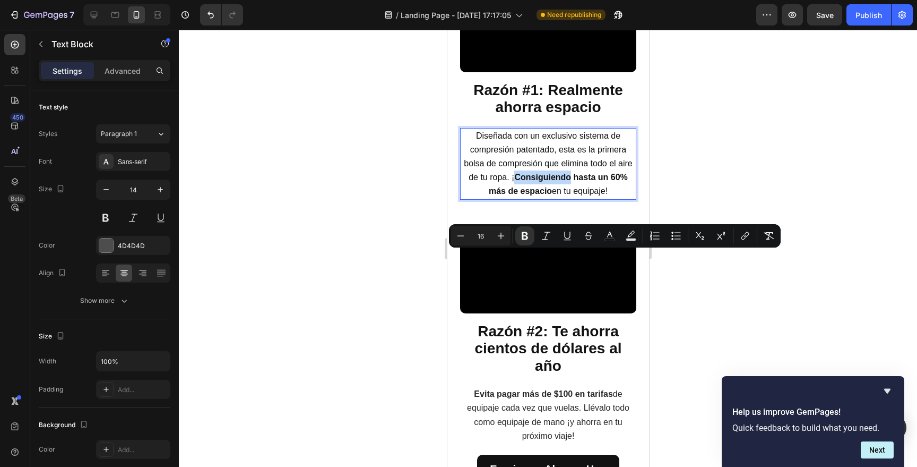
drag, startPoint x: 529, startPoint y: 257, endPoint x: 582, endPoint y: 260, distance: 53.1
drag, startPoint x: 589, startPoint y: 257, endPoint x: 524, endPoint y: 256, distance: 64.8
click at [524, 196] on span "Diseñada con un exclusivo sistema de compresión patentado, esta es la primera b…" at bounding box center [547, 163] width 172 height 65
click at [524, 232] on icon "Editor contextual toolbar" at bounding box center [525, 236] width 6 height 8
drag, startPoint x: 525, startPoint y: 256, endPoint x: 589, endPoint y: 257, distance: 64.2
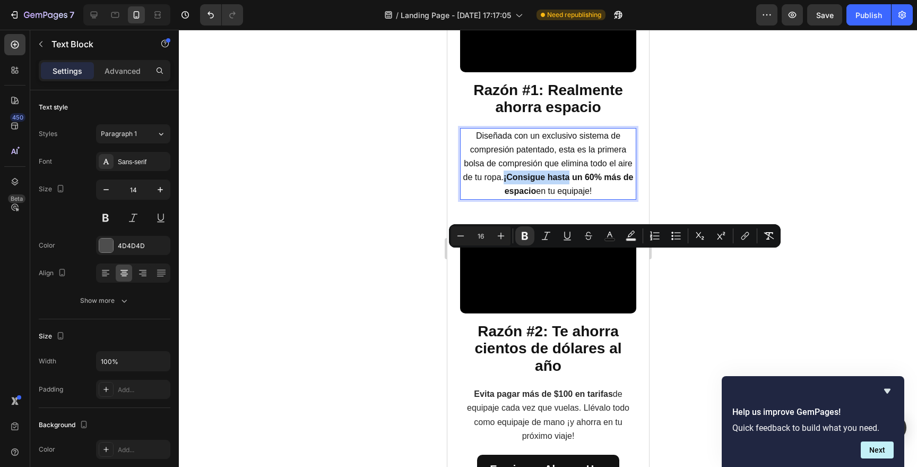
click at [590, 195] on strong "¡Consigue hasta un 60% más de espacio" at bounding box center [568, 183] width 130 height 23
click at [531, 238] on button "Bold" at bounding box center [524, 235] width 19 height 19
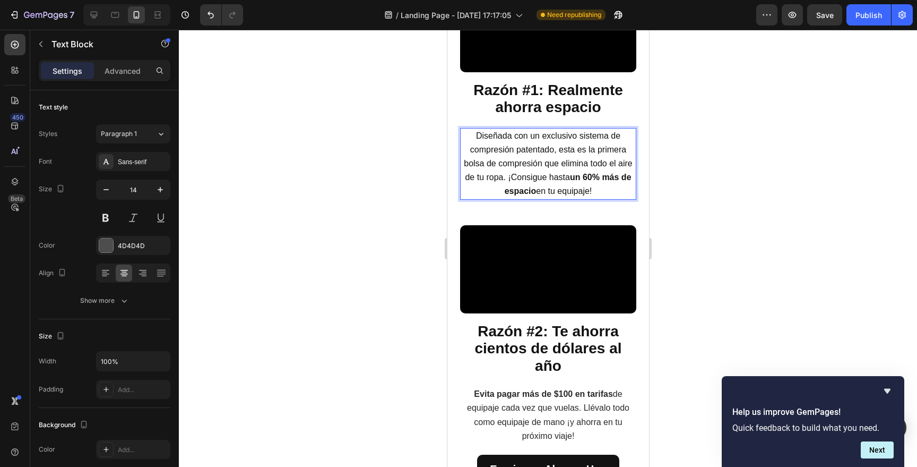
click at [722, 182] on div at bounding box center [548, 248] width 738 height 437
click at [560, 196] on span "Diseñada con un exclusivo sistema de compresión patentado, esta es la primera b…" at bounding box center [547, 163] width 169 height 65
click at [575, 196] on span "Diseñada con un exclusivo sistema de compresión patentado, esta es la primera b…" at bounding box center [547, 163] width 169 height 65
click at [569, 196] on span "Diseñada con un exclusivo sistema de compresión patentado, esta es la primera b…" at bounding box center [547, 163] width 169 height 65
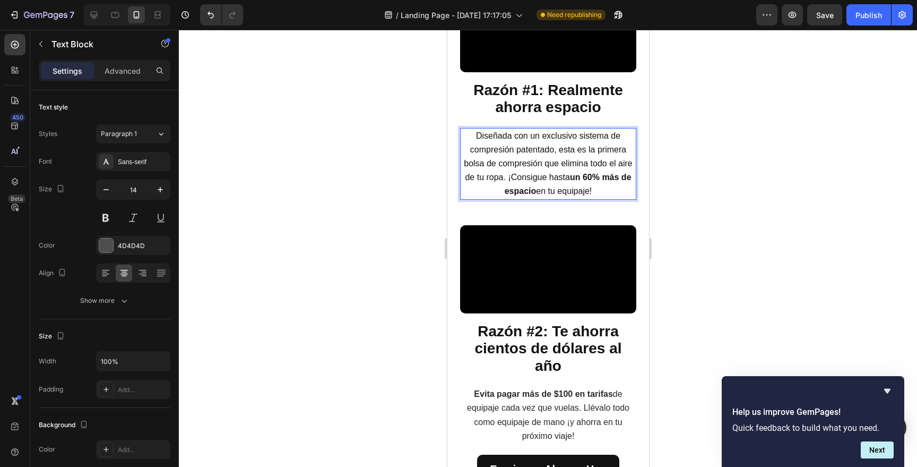
click at [572, 196] on span "Diseñada con un exclusivo sistema de compresión patentado, esta es la primera b…" at bounding box center [547, 163] width 169 height 65
click at [562, 196] on span "Diseñada con un exclusivo sistema de compresión patentado, esta es la primera b…" at bounding box center [547, 163] width 169 height 65
click at [563, 196] on span "Diseñada con un exclusivo sistema de compresión patentado, esta es la primera b…" at bounding box center [547, 163] width 169 height 65
click at [693, 187] on div at bounding box center [548, 248] width 738 height 437
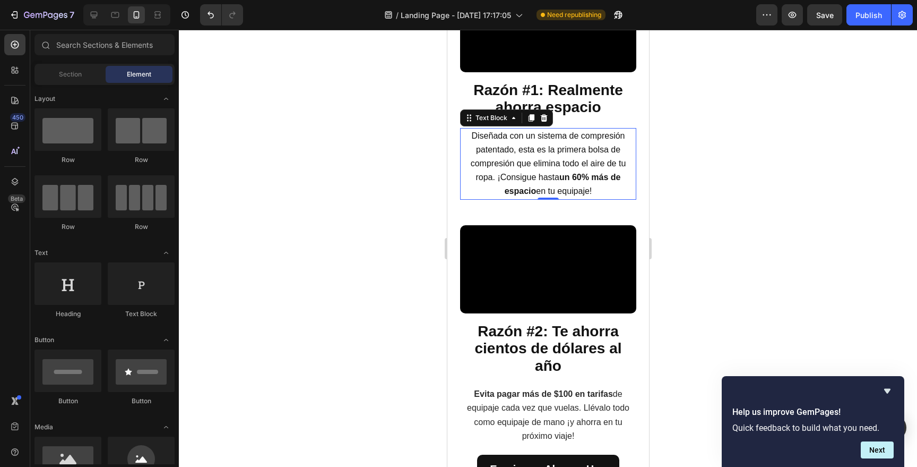
click at [507, 196] on span "Diseñada con un sistema de compresión patentado, esta es la primera bolsa de co…" at bounding box center [548, 163] width 156 height 65
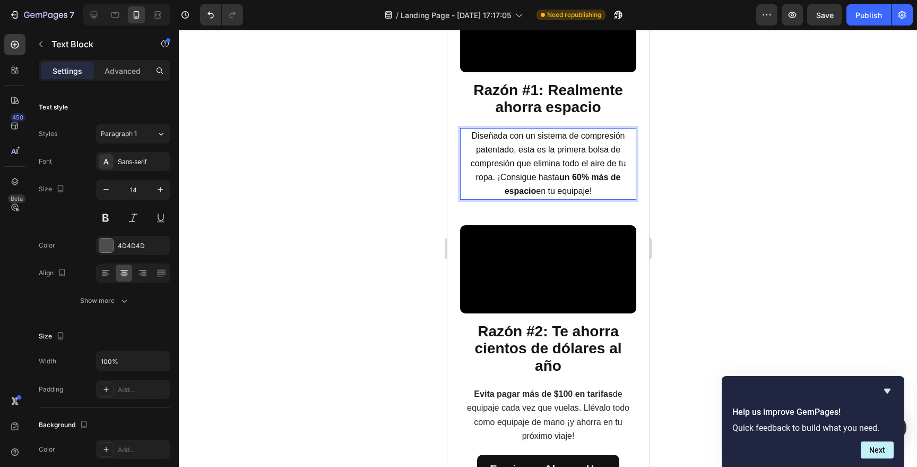
click at [509, 196] on span "Diseñada con un sistema de compresión patentado, esta es la primera bolsa de co…" at bounding box center [548, 163] width 156 height 65
click at [656, 274] on div at bounding box center [548, 248] width 738 height 437
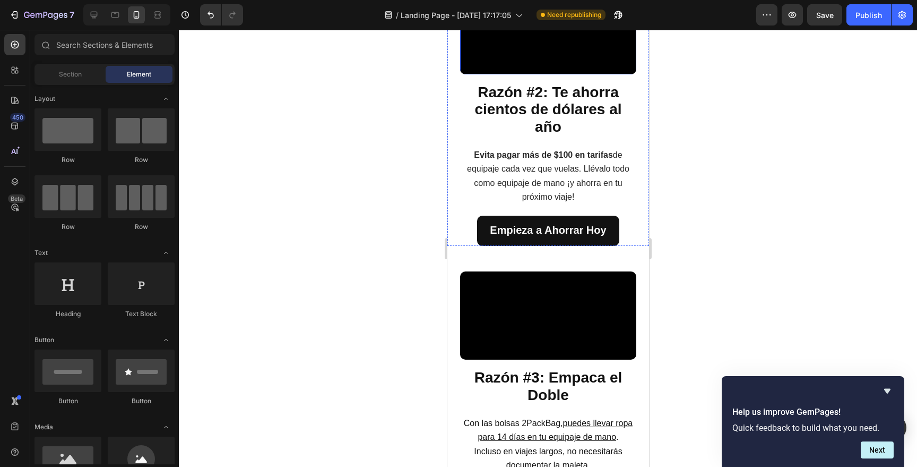
scroll to position [794, 0]
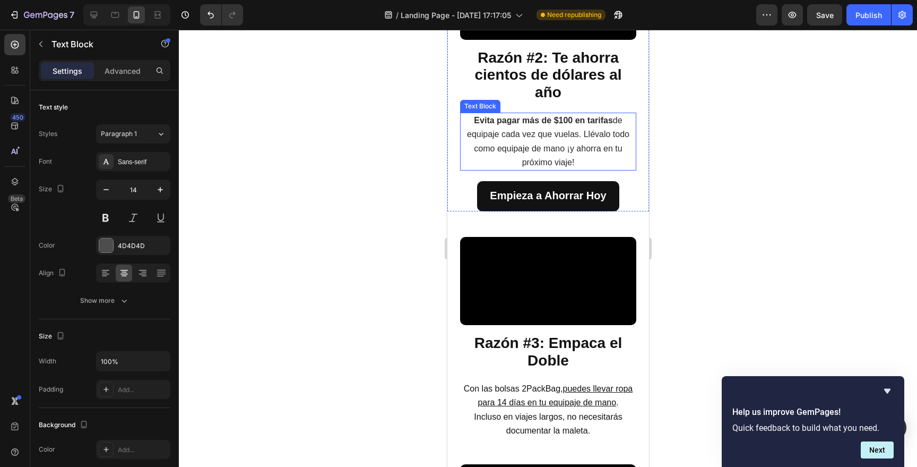
click at [556, 167] on span "Evita pagar más de $100 en tarifas de equipaje cada vez que vuelas. Llévalo tod…" at bounding box center [548, 141] width 162 height 51
click at [590, 169] on p "Evita pagar más de $100 en tarifas de equipaje cada vez que vuelas. Llévalo tod…" at bounding box center [548, 142] width 174 height 56
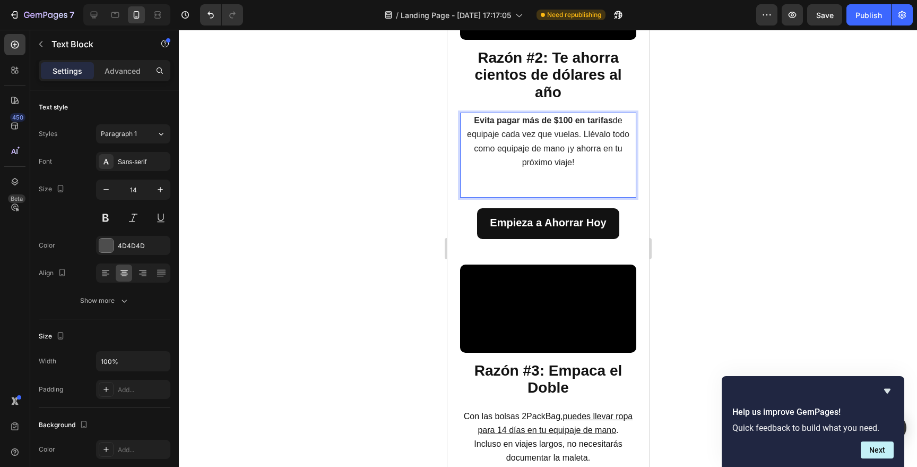
scroll to position [811, 0]
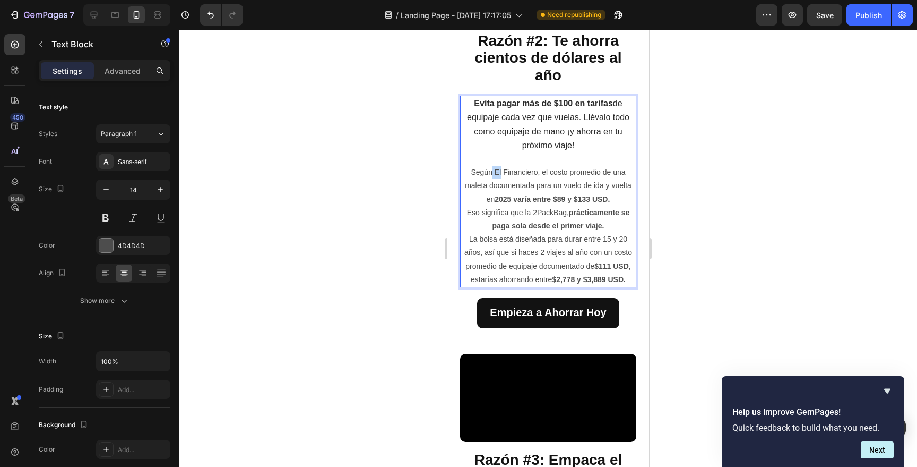
click at [497, 206] on p "Evita pagar más de $100 en tarifas de equipaje cada vez que vuelas. Llévalo tod…" at bounding box center [548, 151] width 174 height 109
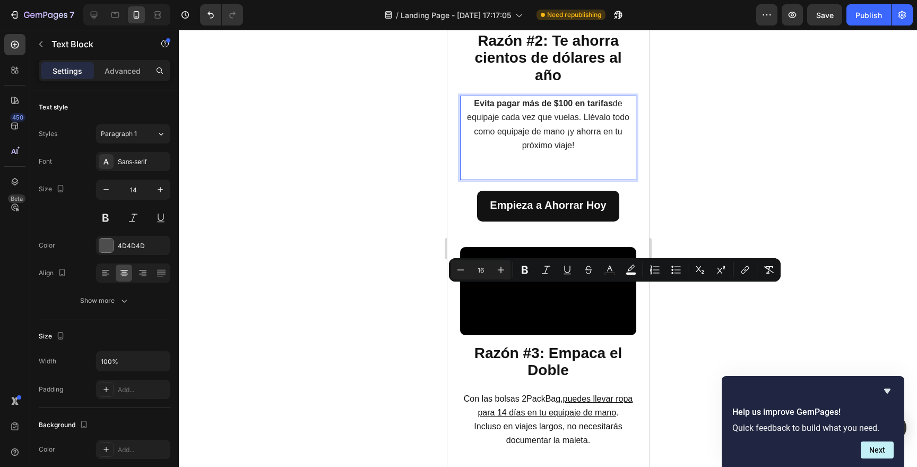
click at [567, 150] on span "Evita pagar más de $100 en tarifas de equipaje cada vez que vuelas. Llévalo tod…" at bounding box center [548, 124] width 162 height 51
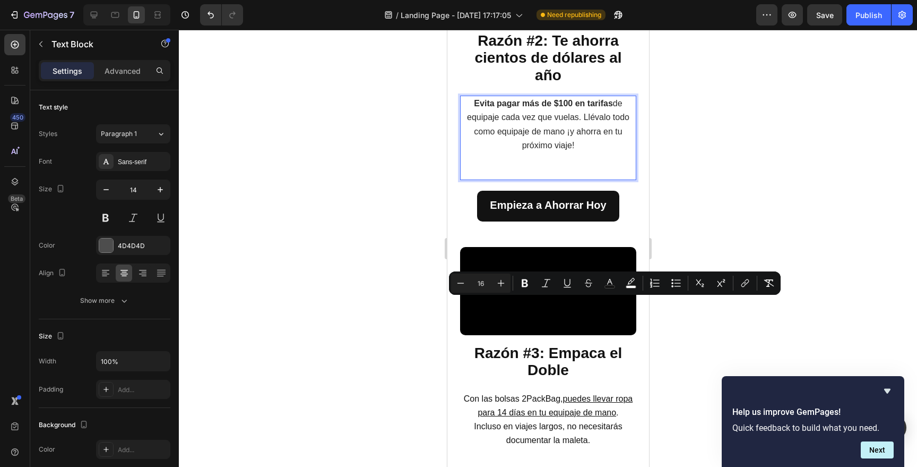
click at [557, 179] on p "Evita pagar más de $100 en tarifas de equipaje cada vez que vuelas. Llévalo tod…" at bounding box center [548, 138] width 174 height 82
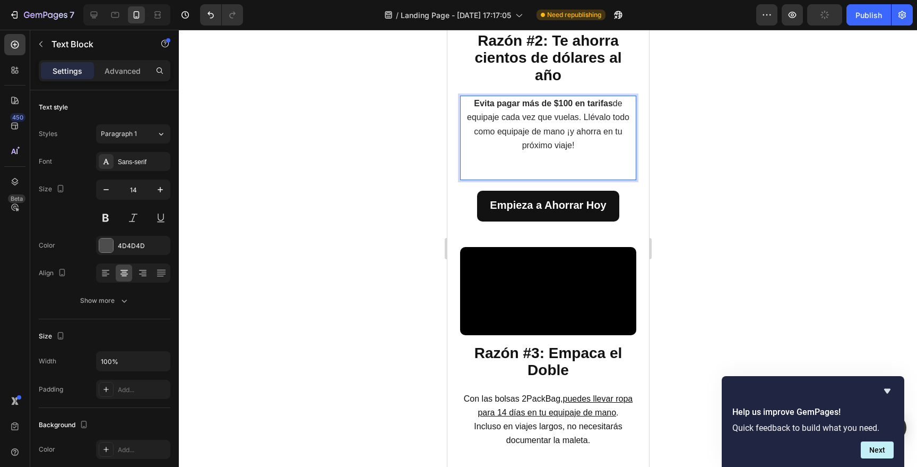
click at [561, 150] on span "Evita pagar más de $100 en tarifas de equipaje cada vez que vuelas. Llévalo tod…" at bounding box center [548, 124] width 162 height 51
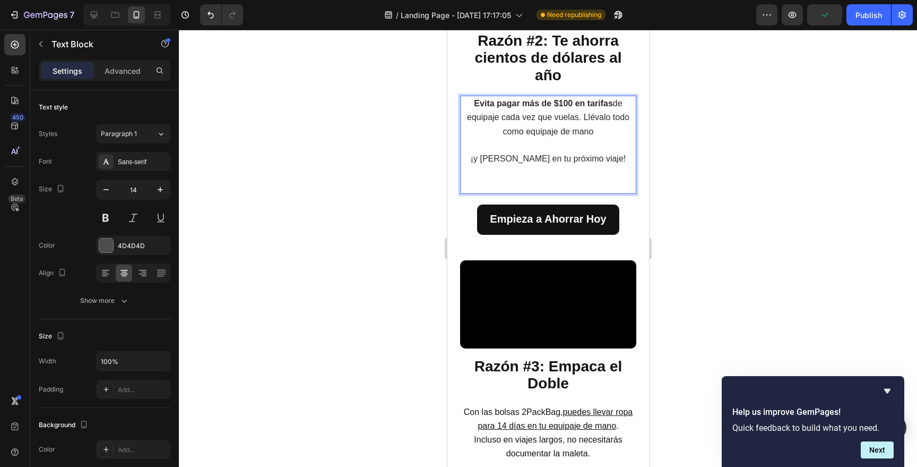
click at [564, 152] on p "Rich Text Editor. Editing area: main" at bounding box center [548, 145] width 174 height 13
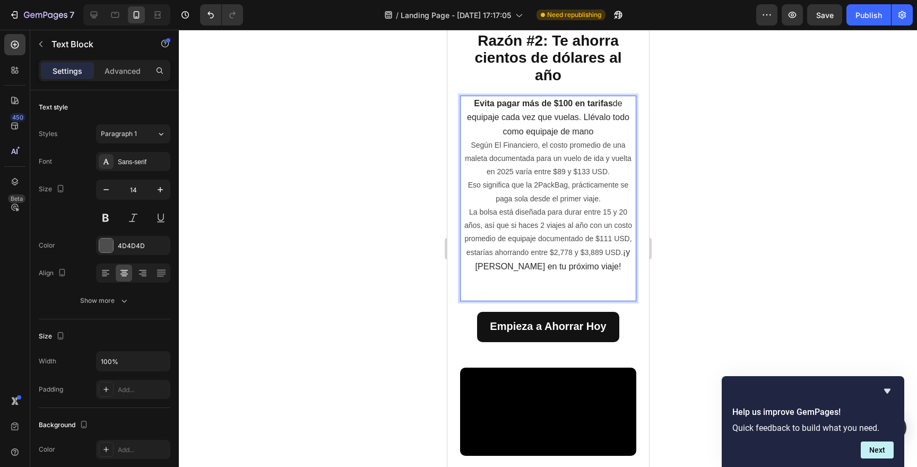
click at [548, 179] on p "Según El Financiero, el costo promedio de una maleta documentada para un vuelo …" at bounding box center [548, 159] width 174 height 40
drag, startPoint x: 490, startPoint y: 303, endPoint x: 531, endPoint y: 306, distance: 41.6
click at [531, 179] on p "Según El Financiero, el costo promedio de una maleta documentada para un vuelo …" at bounding box center [548, 159] width 174 height 40
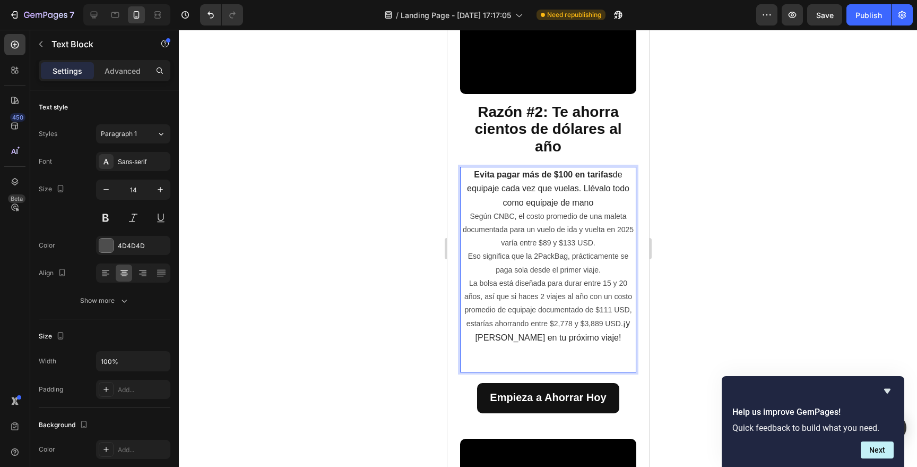
scroll to position [595, 0]
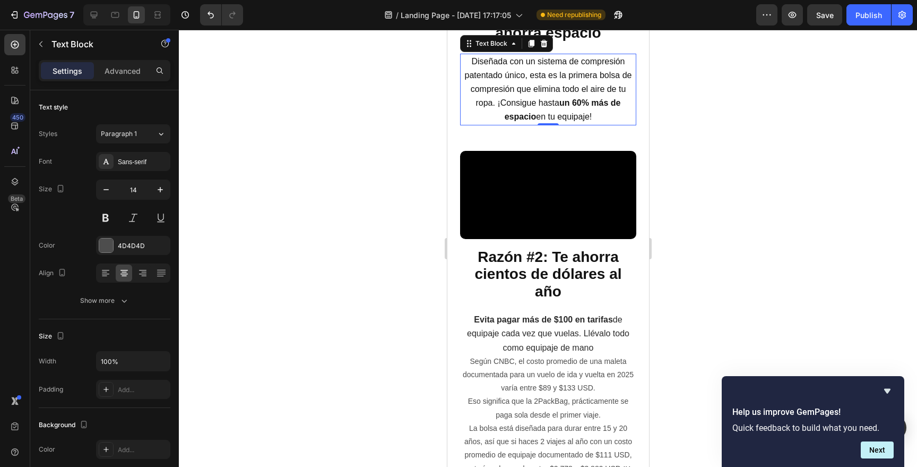
click at [545, 124] on p "Diseñada con un sistema de compresión patentado único, esta es la primera bolsa…" at bounding box center [548, 90] width 174 height 70
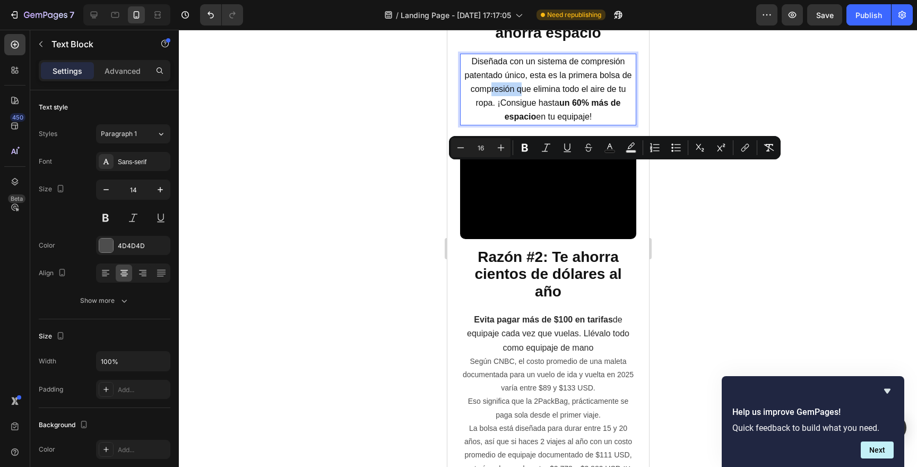
drag, startPoint x: 527, startPoint y: 169, endPoint x: 497, endPoint y: 163, distance: 30.3
click at [497, 124] on p "Diseñada con un sistema de compresión patentado único, esta es la primera bolsa…" at bounding box center [548, 90] width 174 height 70
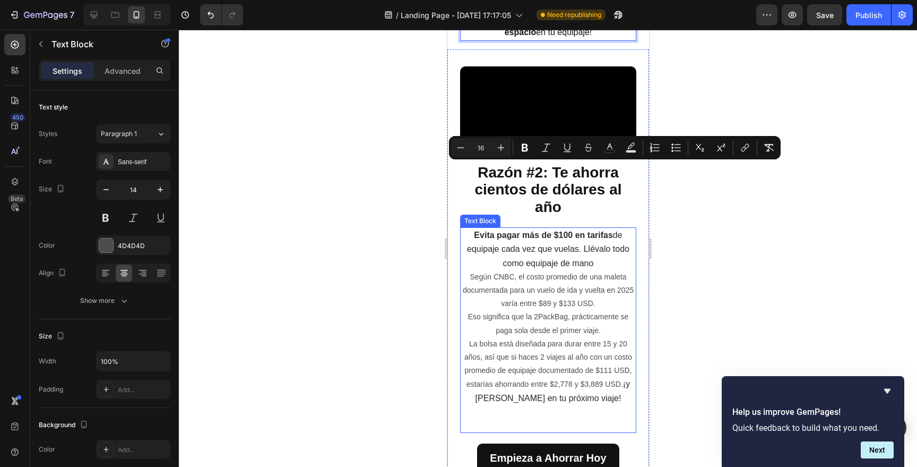
scroll to position [811, 0]
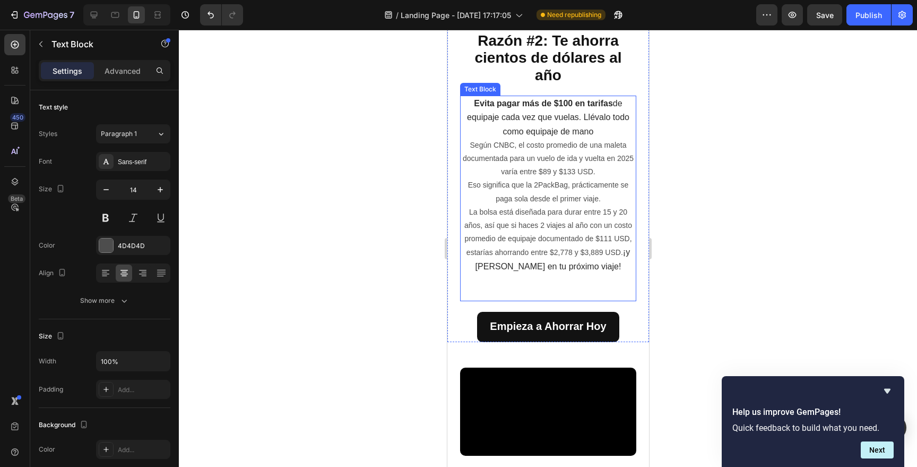
click at [554, 179] on p "Según CNBC, el costo promedio de una maleta documentada para un vuelo de ida y …" at bounding box center [548, 159] width 174 height 40
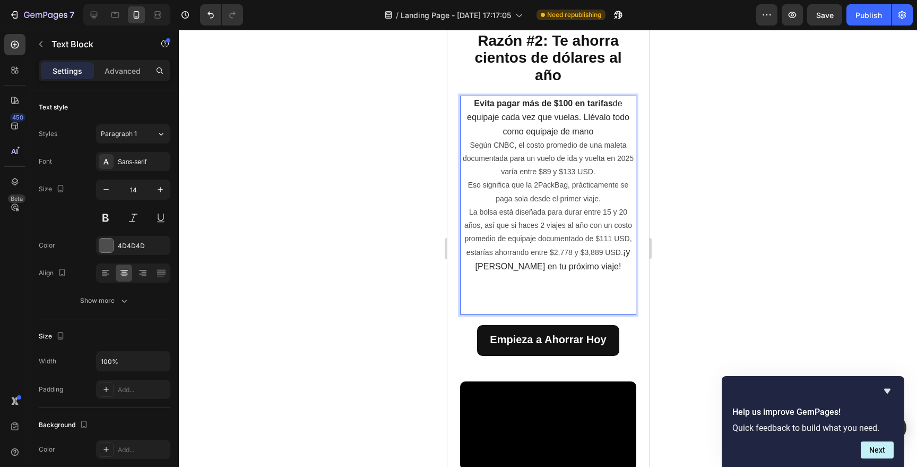
click at [547, 135] on span "Evita pagar más de $100 en tarifas de equipaje cada vez que vuelas. Llévalo tod…" at bounding box center [548, 117] width 162 height 37
click at [547, 179] on p "Según CNBC, el costo promedio de una maleta documentada para un vuelo de ida y …" at bounding box center [548, 159] width 174 height 40
click at [548, 314] on p "La bolsa está diseñada para durar entre 15 y 20 años, así que si haces 2 viajes…" at bounding box center [548, 259] width 174 height 108
click at [512, 205] on p "Eso significa que la 2PackBag, prácticamente se paga sola desde el primer viaje." at bounding box center [548, 191] width 174 height 27
click at [517, 179] on p "Según CNBC, el costo promedio de una maleta documentada para un vuelo de ida y …" at bounding box center [548, 159] width 174 height 40
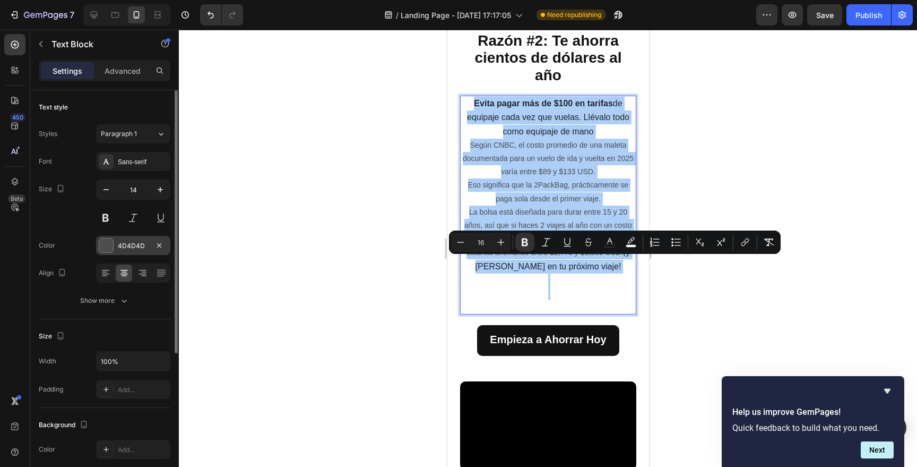
click at [133, 244] on div "4D4D4D" at bounding box center [133, 246] width 31 height 10
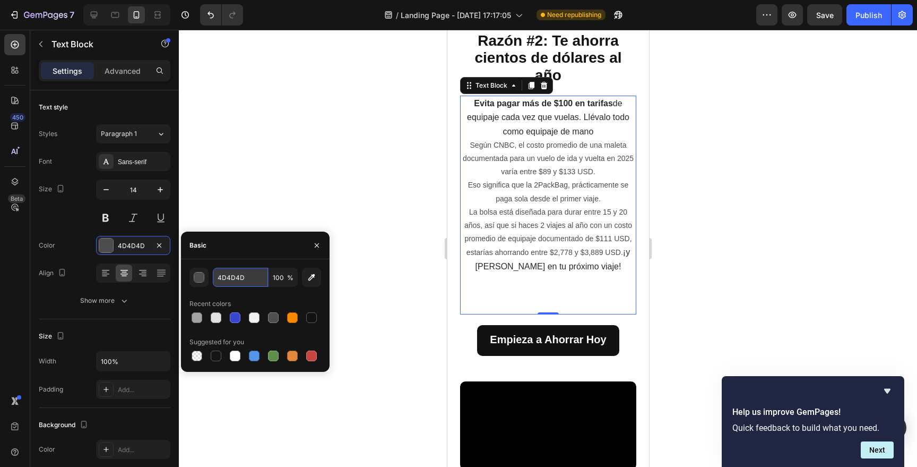
click at [228, 277] on input "4D4D4D" at bounding box center [240, 276] width 55 height 19
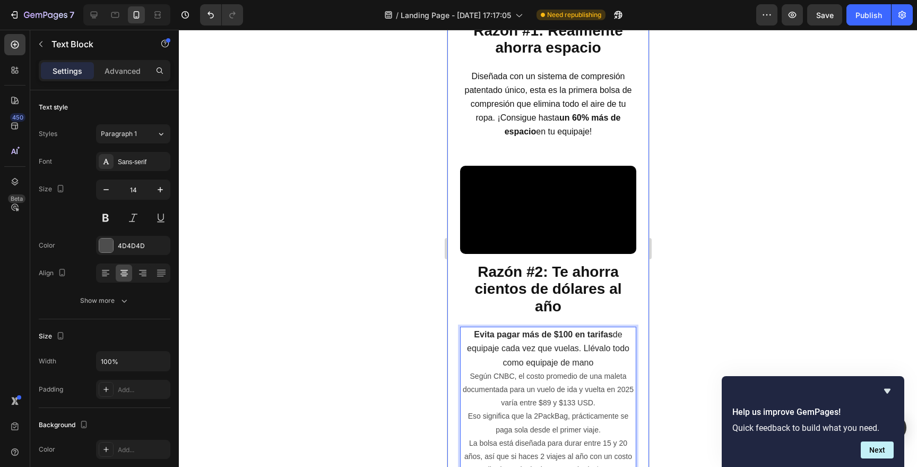
scroll to position [580, 0]
click at [548, 136] on span "Diseñada con un sistema de compresión patentado único, esta es la primera bolsa…" at bounding box center [547, 104] width 167 height 65
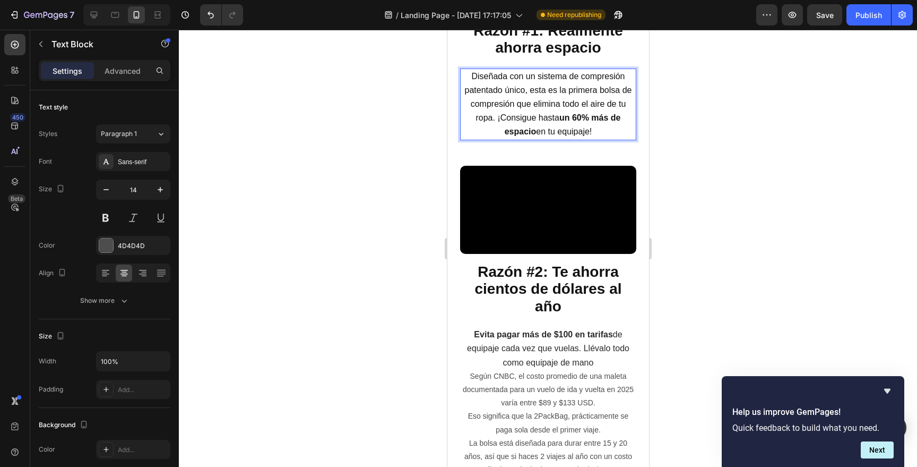
drag, startPoint x: 535, startPoint y: 177, endPoint x: 497, endPoint y: 177, distance: 38.7
click at [497, 139] on p "Diseñada con un sistema de compresión patentado único, esta es la primera bolsa…" at bounding box center [548, 105] width 174 height 70
drag, startPoint x: 562, startPoint y: 187, endPoint x: 507, endPoint y: 188, distance: 55.2
click at [507, 136] on span "Diseñada con un sistema de compresión patentado único, esta es la primera bolsa…" at bounding box center [547, 104] width 167 height 65
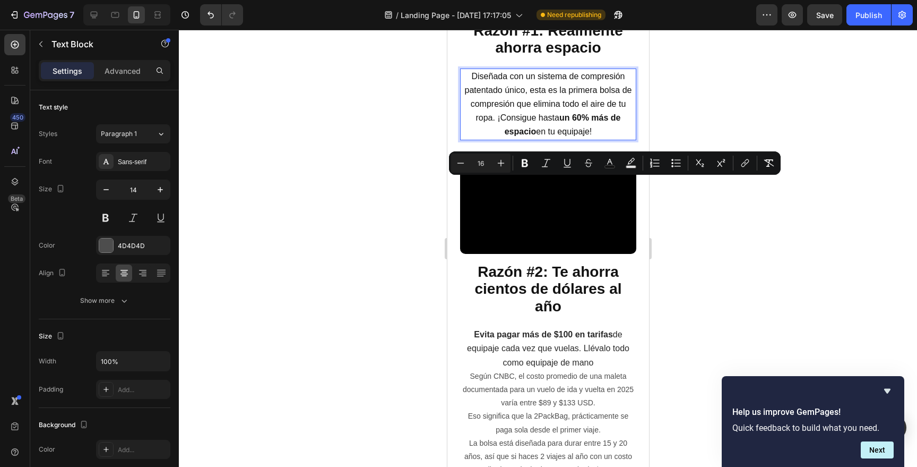
click at [556, 139] on p "Diseñada con un sistema de compresión patentado único, esta es la primera bolsa…" at bounding box center [548, 105] width 174 height 70
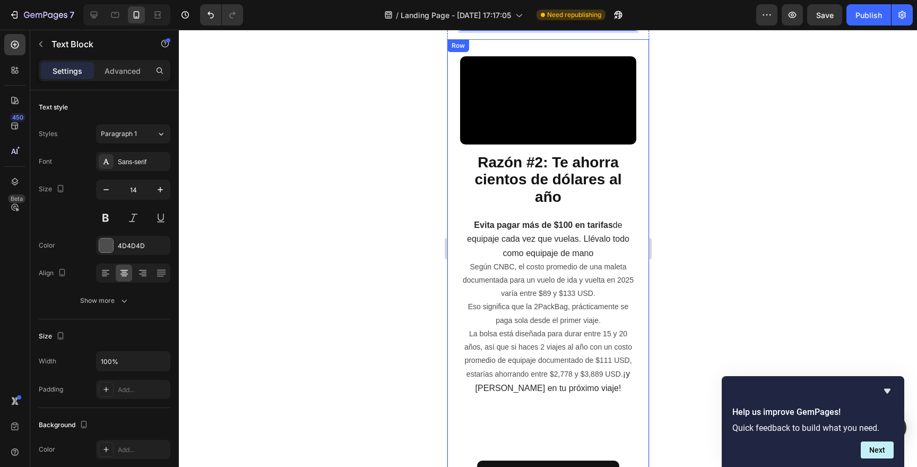
scroll to position [804, 0]
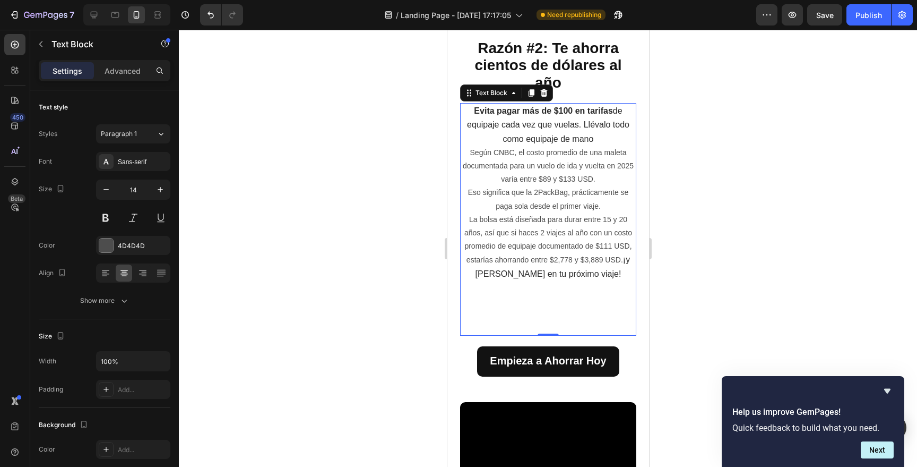
click at [553, 143] on span "Evita pagar más de $100 en tarifas de equipaje cada vez que vuelas. Llévalo tod…" at bounding box center [548, 124] width 162 height 37
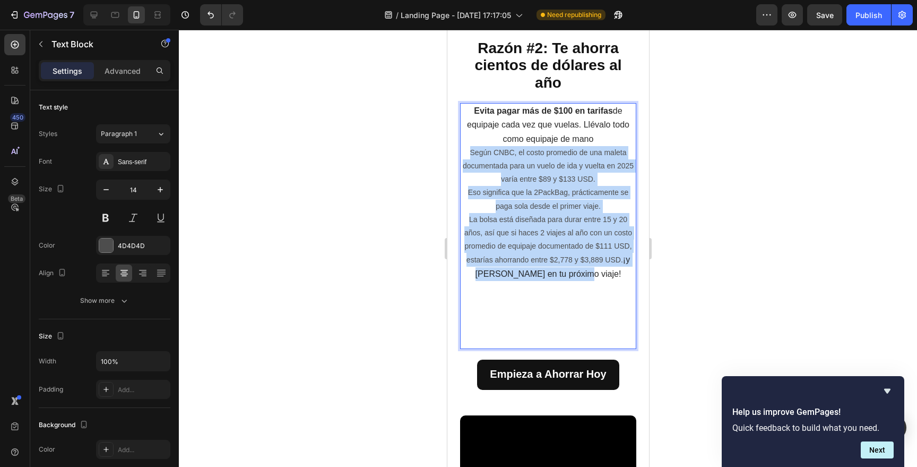
drag, startPoint x: 464, startPoint y: 312, endPoint x: 617, endPoint y: 437, distance: 197.3
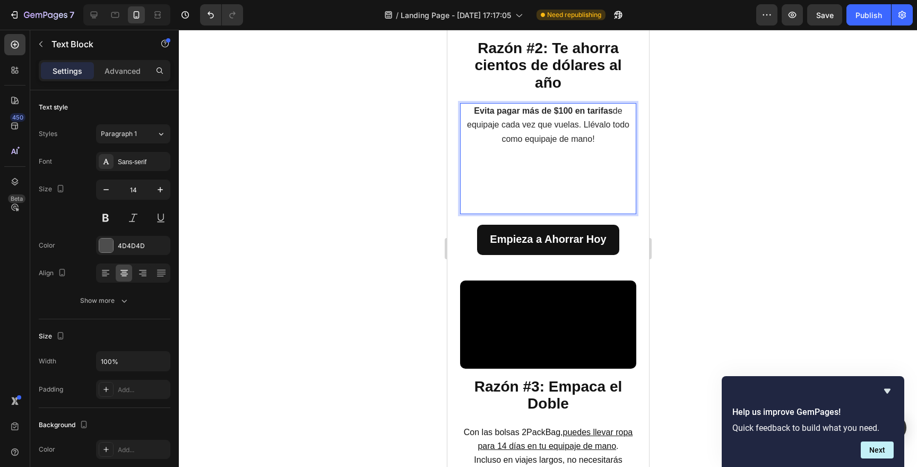
click at [595, 213] on p "Evita pagar más de $100 en tarifas de equipaje cada vez que vuelas. Llévalo tod…" at bounding box center [548, 158] width 174 height 109
click at [571, 213] on p "Evita pagar más de $100 en tarifas de equipaje cada vez que vuelas. Llévalo tod…" at bounding box center [548, 158] width 174 height 109
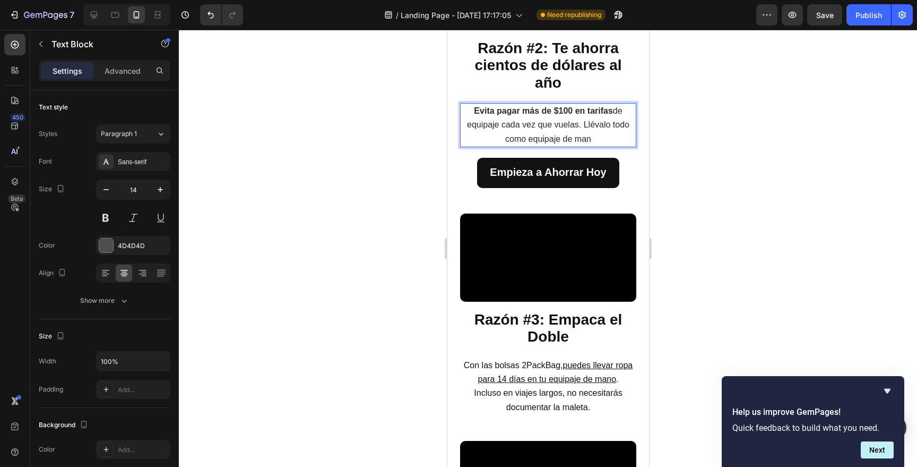
click at [539, 143] on span "Evita pagar más de $100 en tarifas de equipaje cada vez que vuelas. Llévalo tod…" at bounding box center [548, 124] width 162 height 37
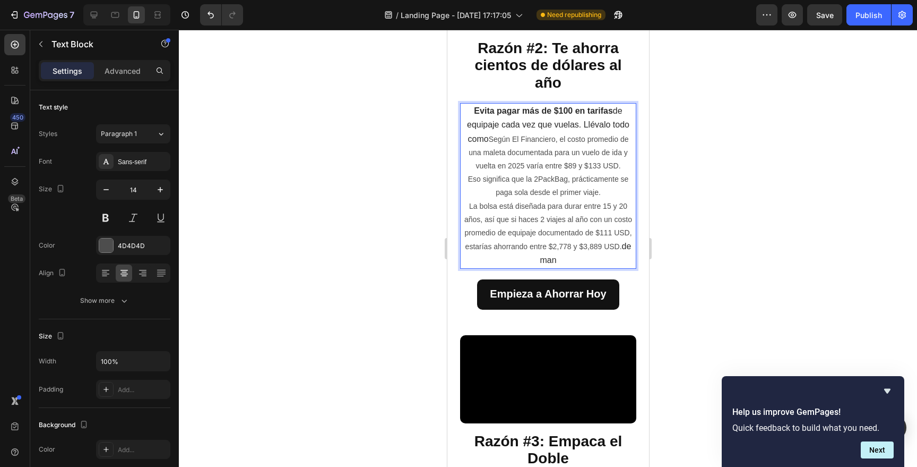
click at [549, 115] on strong "Evita pagar más de $100 en tarifas" at bounding box center [542, 110] width 139 height 9
click at [557, 199] on p "Eso significa que la 2PackBag, prácticamente se paga sola desde el primer viaje." at bounding box center [548, 185] width 174 height 27
click at [528, 115] on strong "Evita pagar más de $100 en tarifas" at bounding box center [542, 110] width 139 height 9
click at [535, 199] on p "Eso significa que la 2PackBag, prácticamente se paga sola desde el primer viaje." at bounding box center [548, 185] width 174 height 27
click at [110, 74] on p "Advanced" at bounding box center [123, 70] width 36 height 11
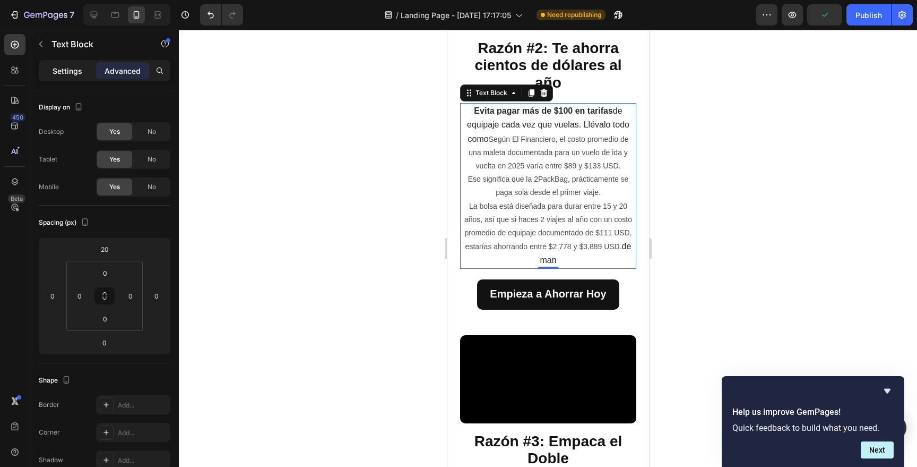
click at [74, 71] on p "Settings" at bounding box center [68, 70] width 30 height 11
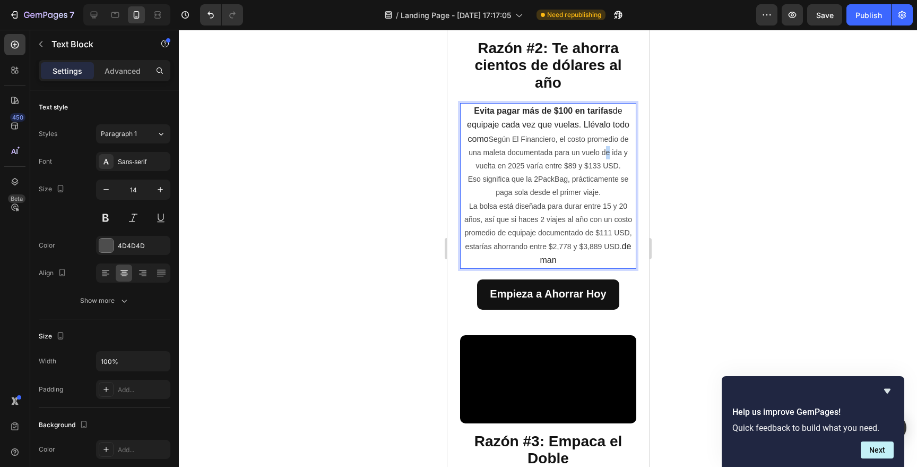
click at [603, 172] on p "Evita pagar más de $100 en tarifas de equipaje cada vez que vuelas. Llévalo tod…" at bounding box center [548, 138] width 174 height 68
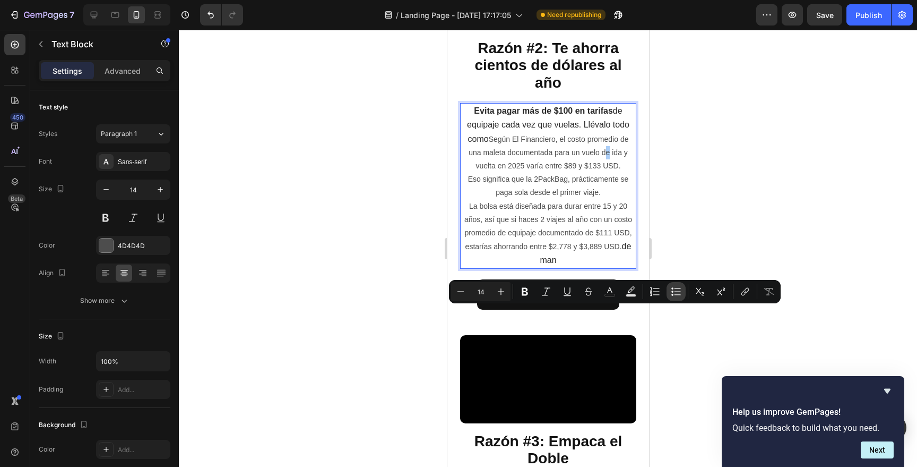
drag, startPoint x: 671, startPoint y: 288, endPoint x: 679, endPoint y: 291, distance: 8.4
click at [671, 288] on icon "Editor contextual toolbar" at bounding box center [676, 291] width 11 height 11
type input "14"
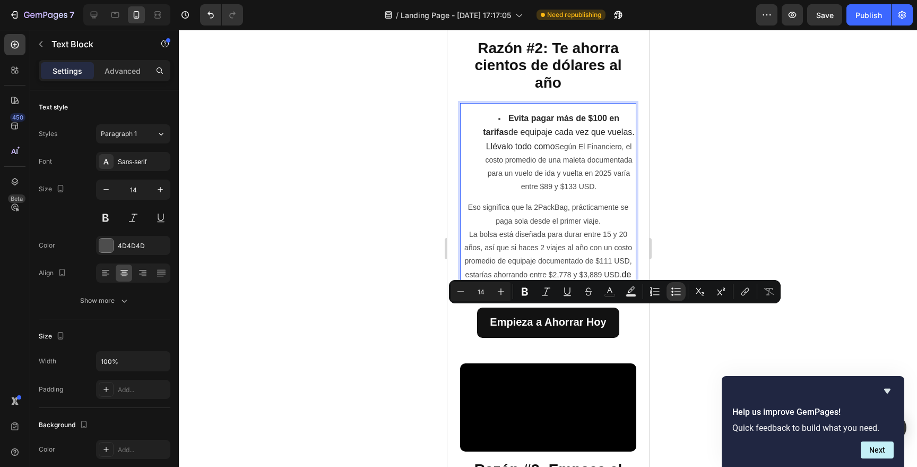
click at [766, 229] on div at bounding box center [548, 248] width 738 height 437
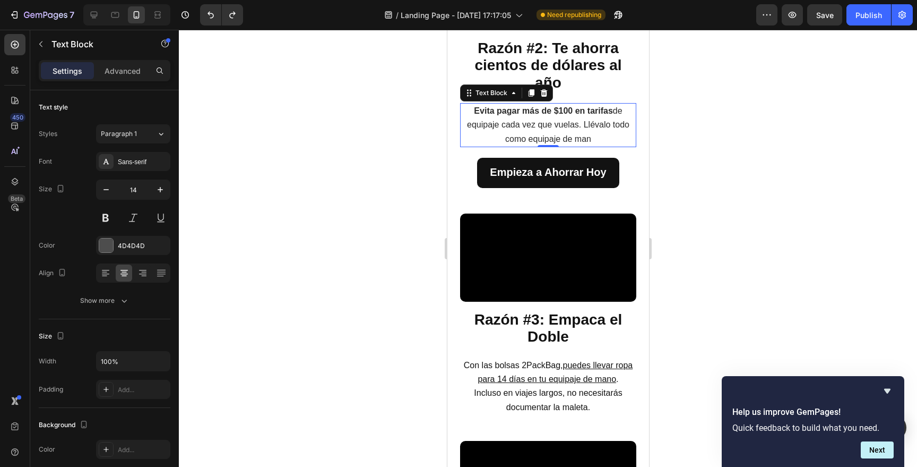
click at [583, 143] on span "Evita pagar más de $100 en tarifas de equipaje cada vez que vuelas. Llévalo tod…" at bounding box center [548, 124] width 162 height 37
